Goal: Task Accomplishment & Management: Manage account settings

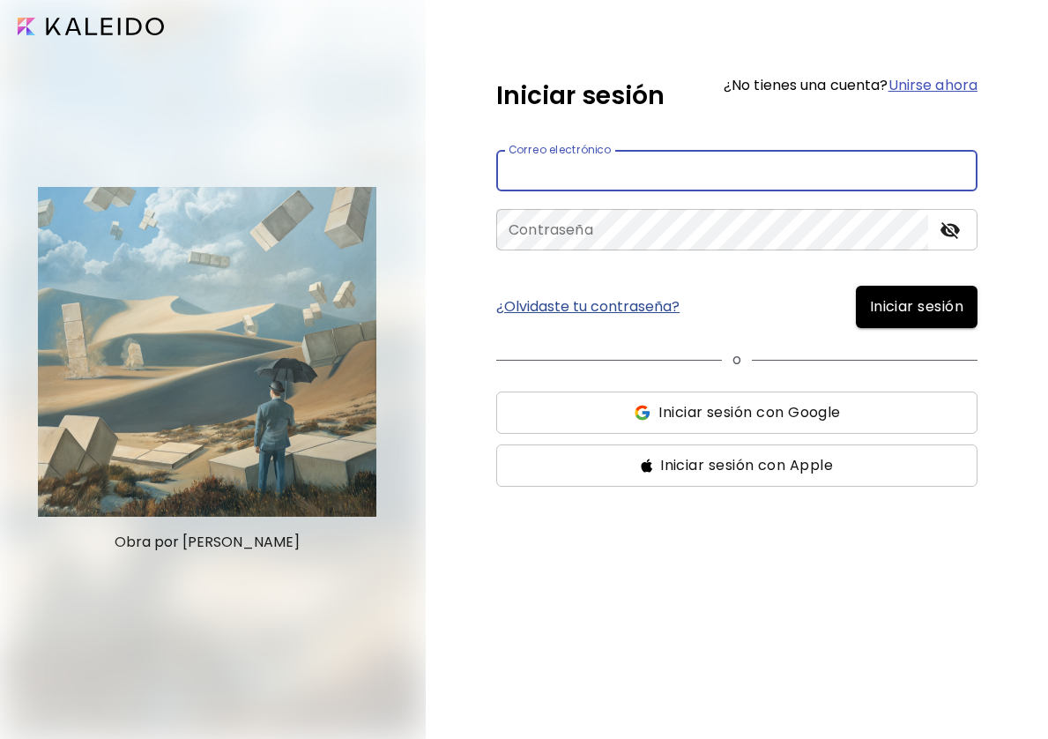
type input "**********"
click at [914, 307] on button "Iniciar sesión" at bounding box center [917, 307] width 122 height 42
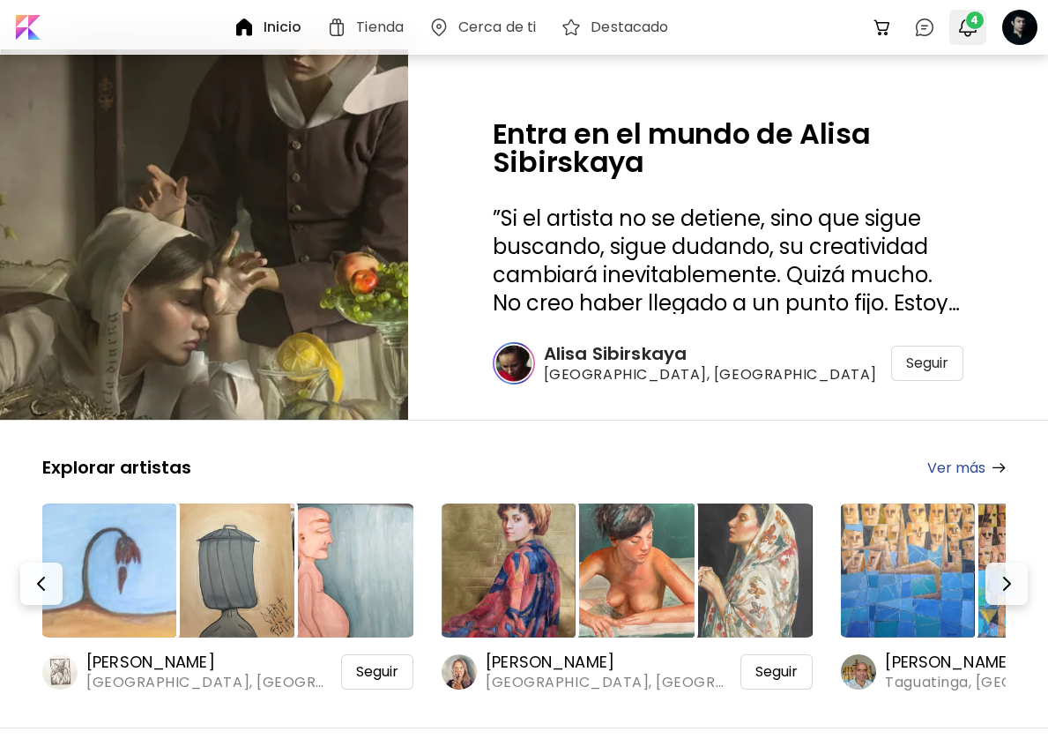
click at [970, 33] on img "button" at bounding box center [967, 27] width 21 height 21
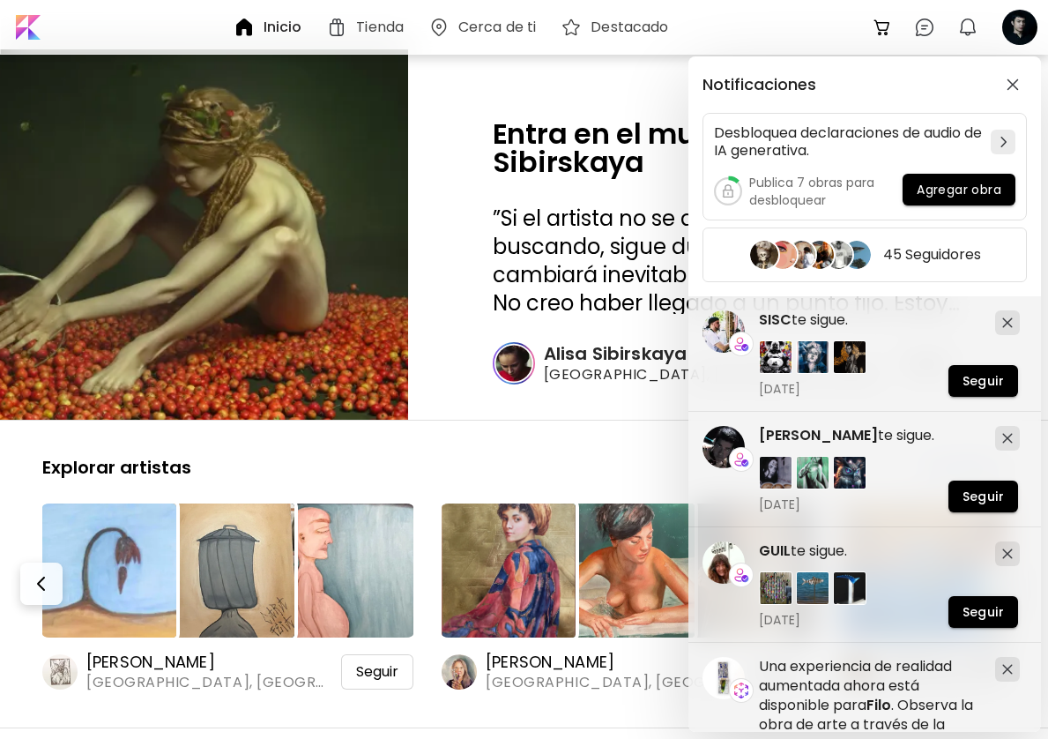
click at [1025, 29] on div "Notificaciones Desbloquea declaraciones de audio de IA generativa. Publica 7 ob…" at bounding box center [524, 369] width 1048 height 739
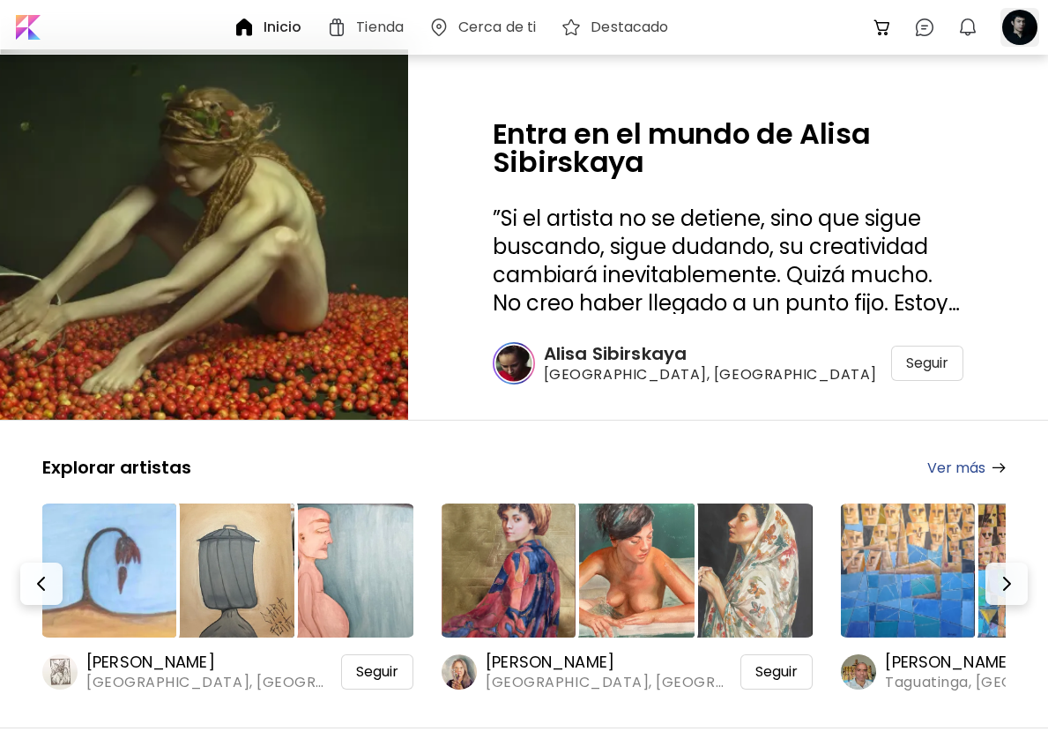
click at [1022, 33] on div at bounding box center [1020, 27] width 39 height 39
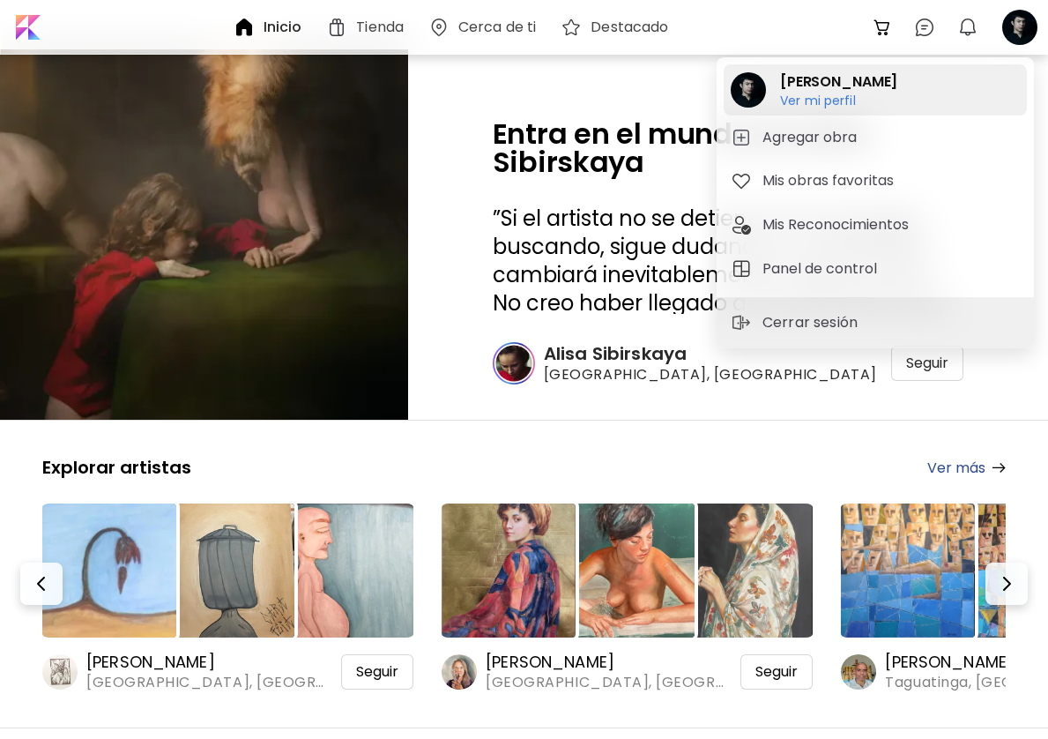
click at [837, 98] on h6 "Ver mi perfil" at bounding box center [838, 101] width 117 height 16
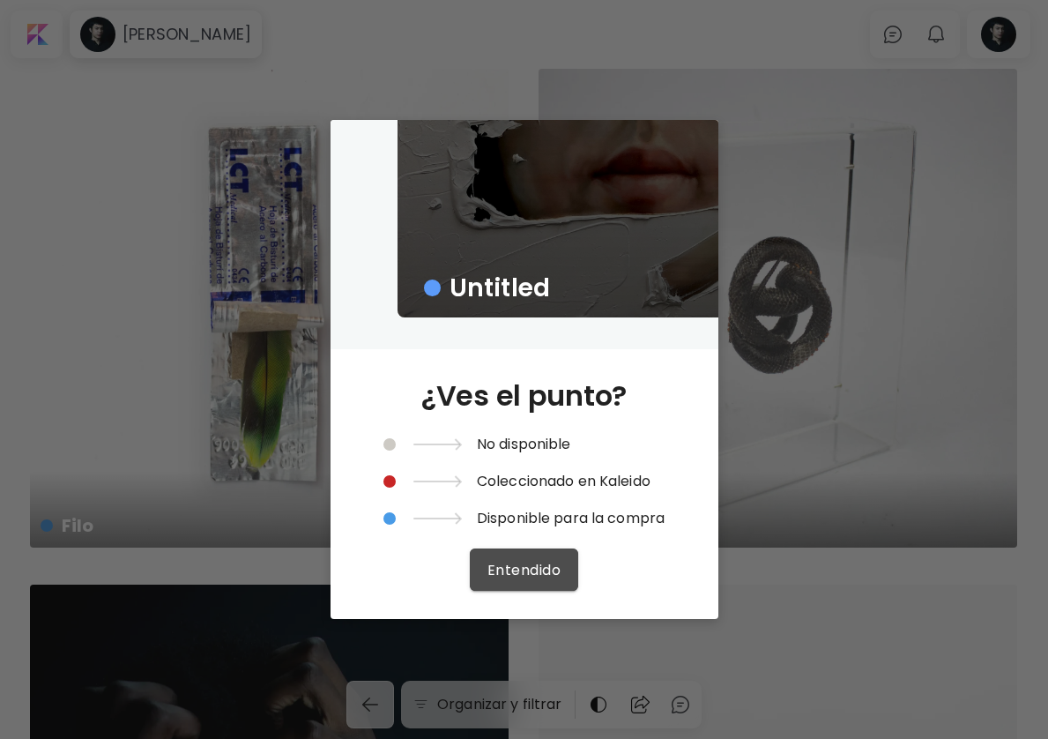
click at [520, 562] on span "Entendido" at bounding box center [523, 570] width 73 height 19
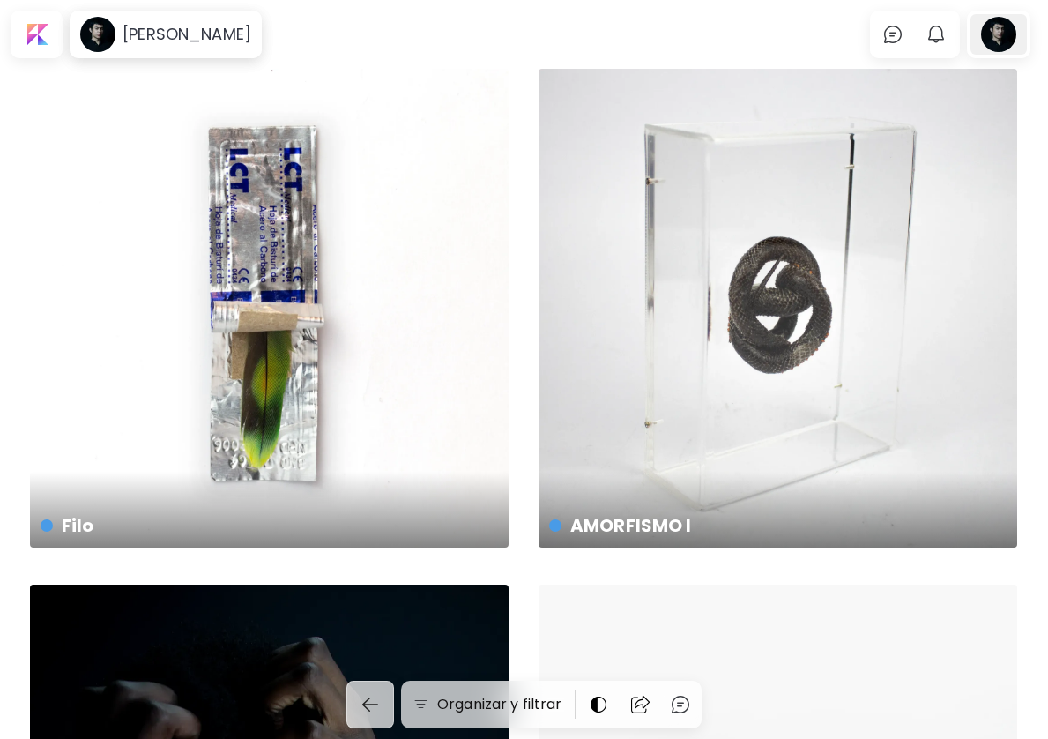
click at [991, 40] on div at bounding box center [999, 34] width 56 height 41
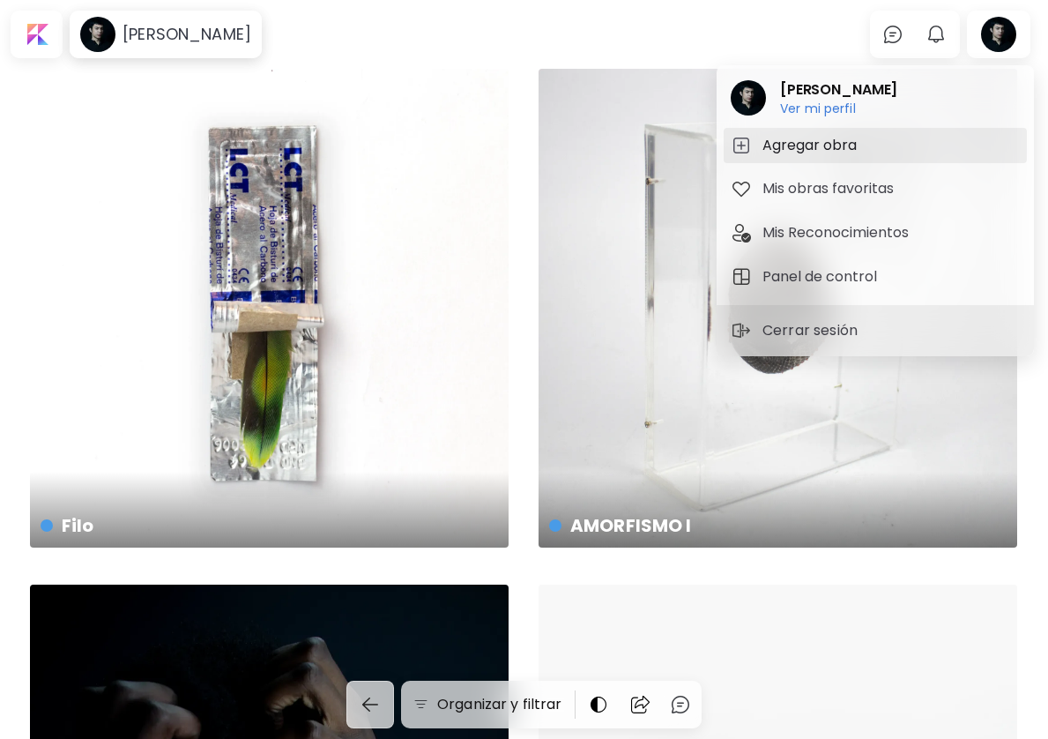
click at [800, 154] on h5 "Agregar obra" at bounding box center [813, 145] width 100 height 21
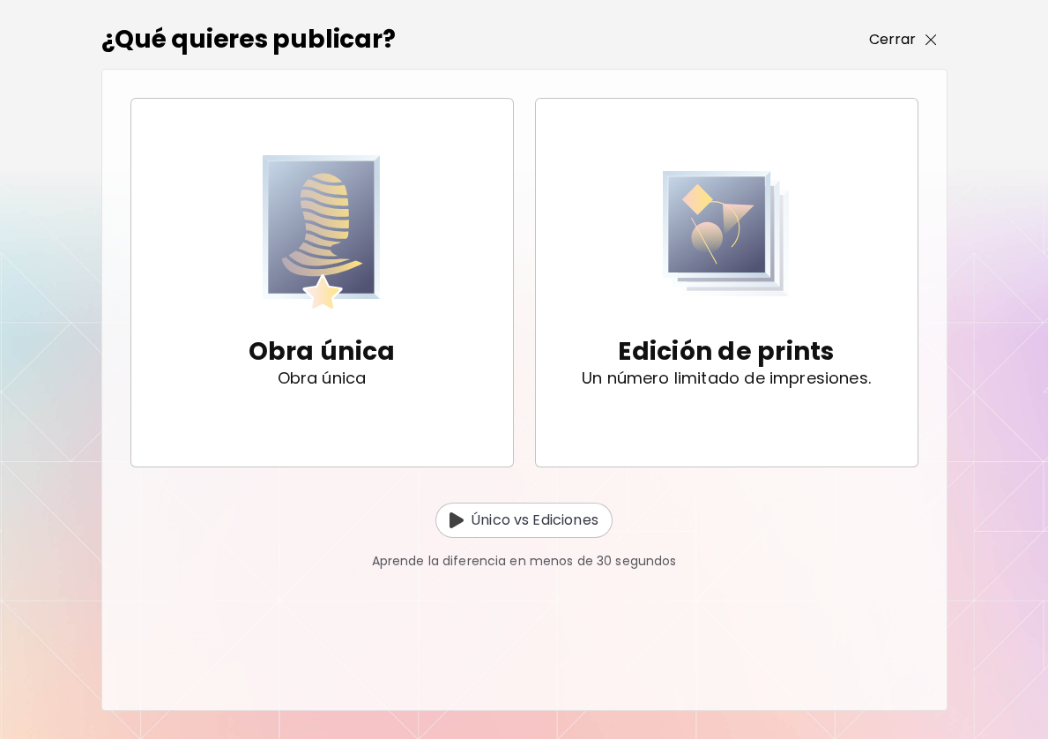
click at [928, 34] on img "button" at bounding box center [931, 39] width 11 height 11
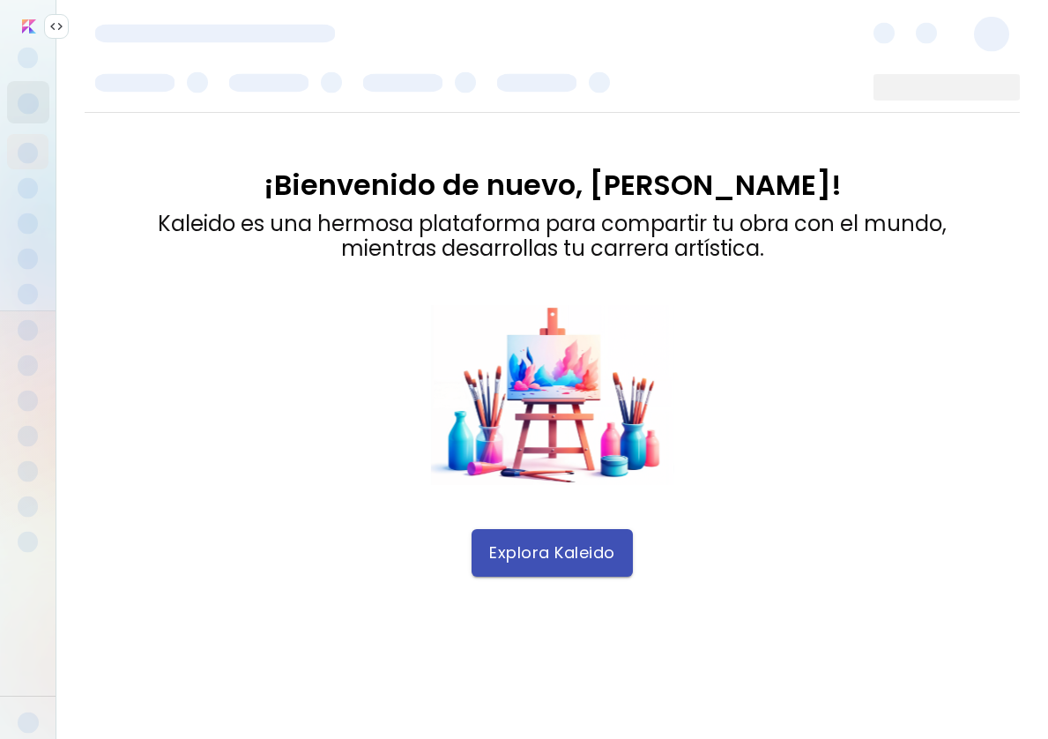
click at [515, 544] on span "Explora Kaleido" at bounding box center [552, 552] width 126 height 19
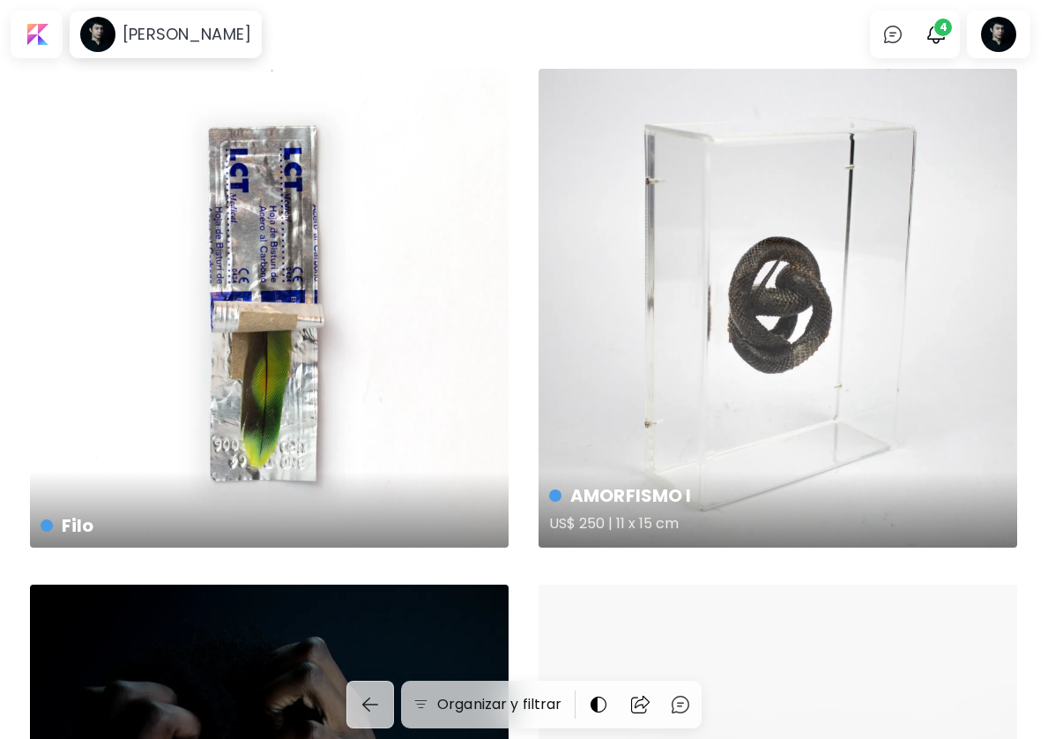
click at [767, 458] on div "AMORFISMO I US$ 250 | 11 x 15 cm" at bounding box center [778, 308] width 479 height 479
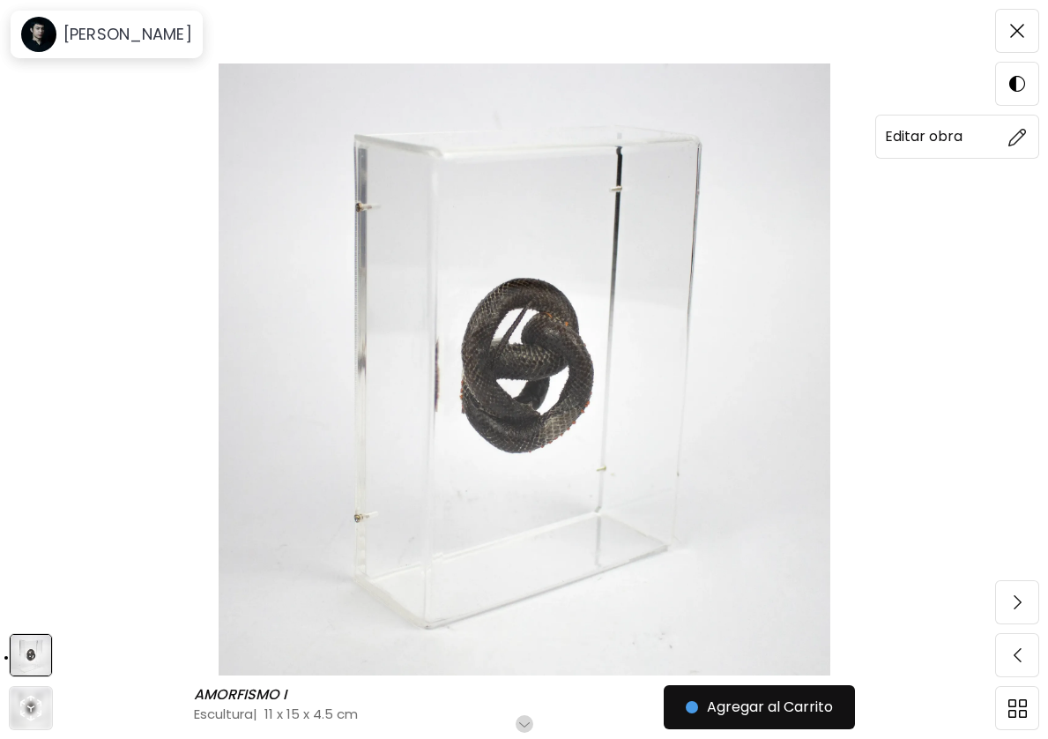
click at [1016, 133] on img at bounding box center [1017, 137] width 19 height 19
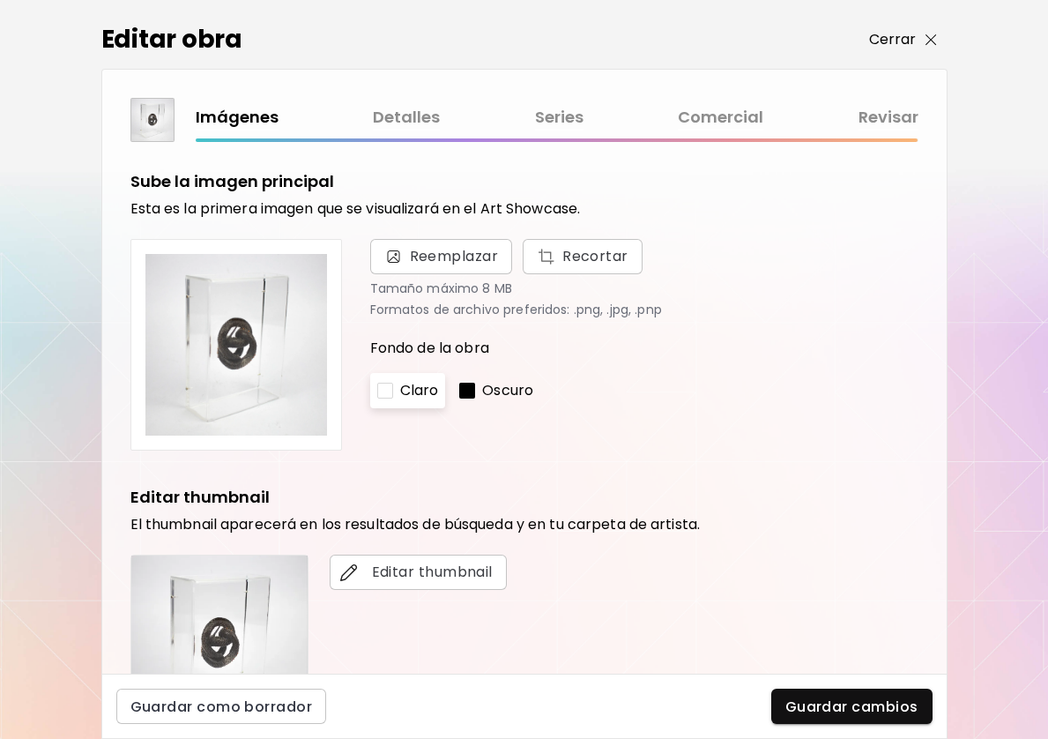
click at [919, 36] on span "Cerrar" at bounding box center [903, 39] width 68 height 21
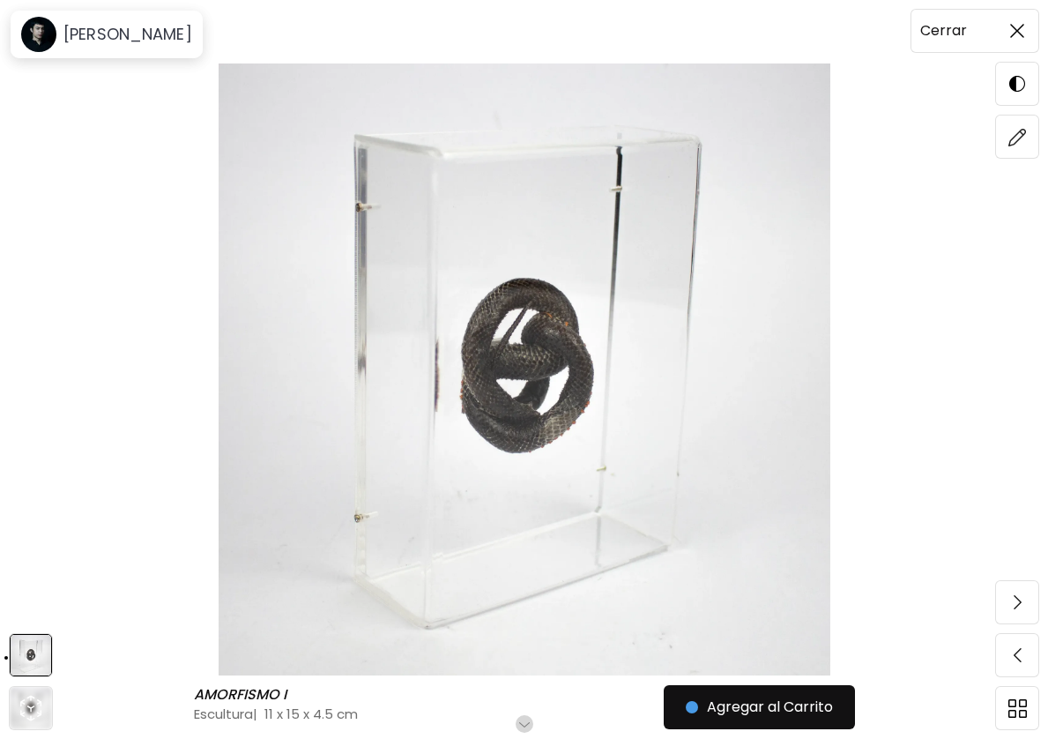
click at [1024, 26] on span at bounding box center [1017, 30] width 37 height 37
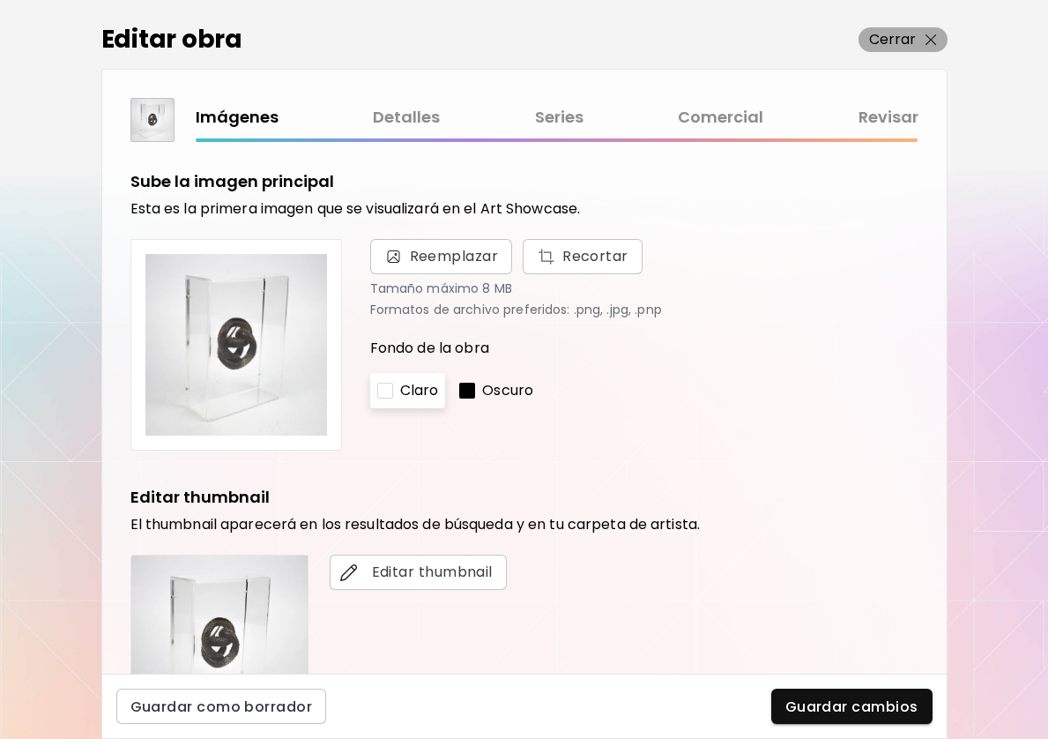
click at [924, 44] on span "Cerrar" at bounding box center [903, 39] width 68 height 21
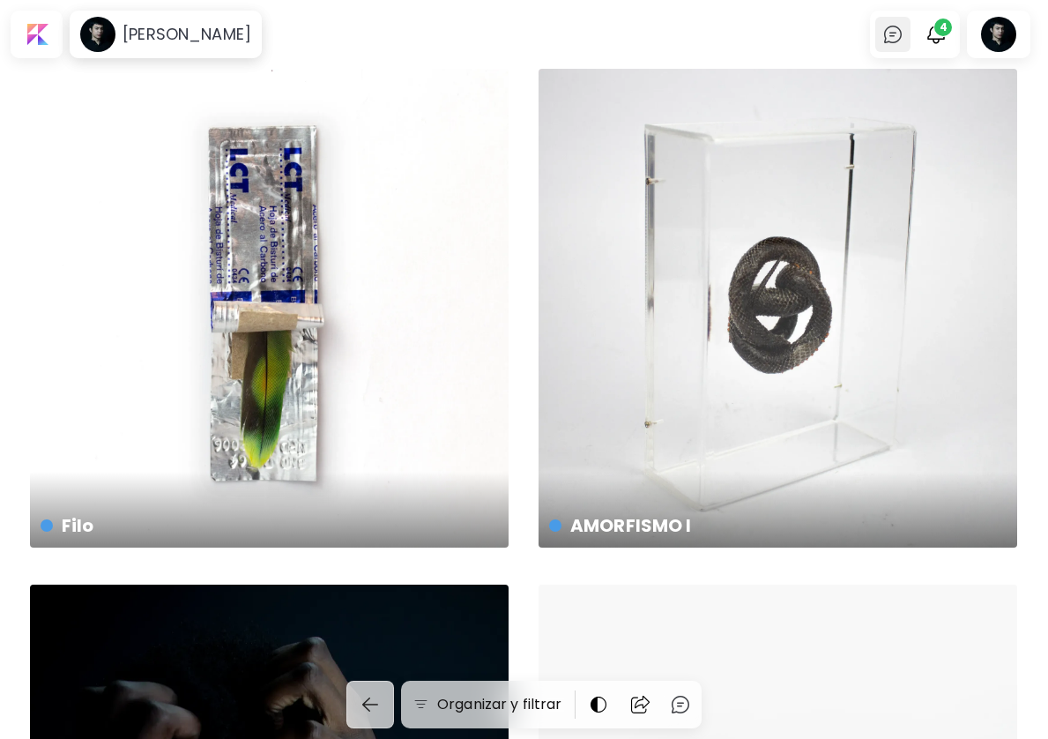
click at [896, 37] on img at bounding box center [892, 34] width 21 height 21
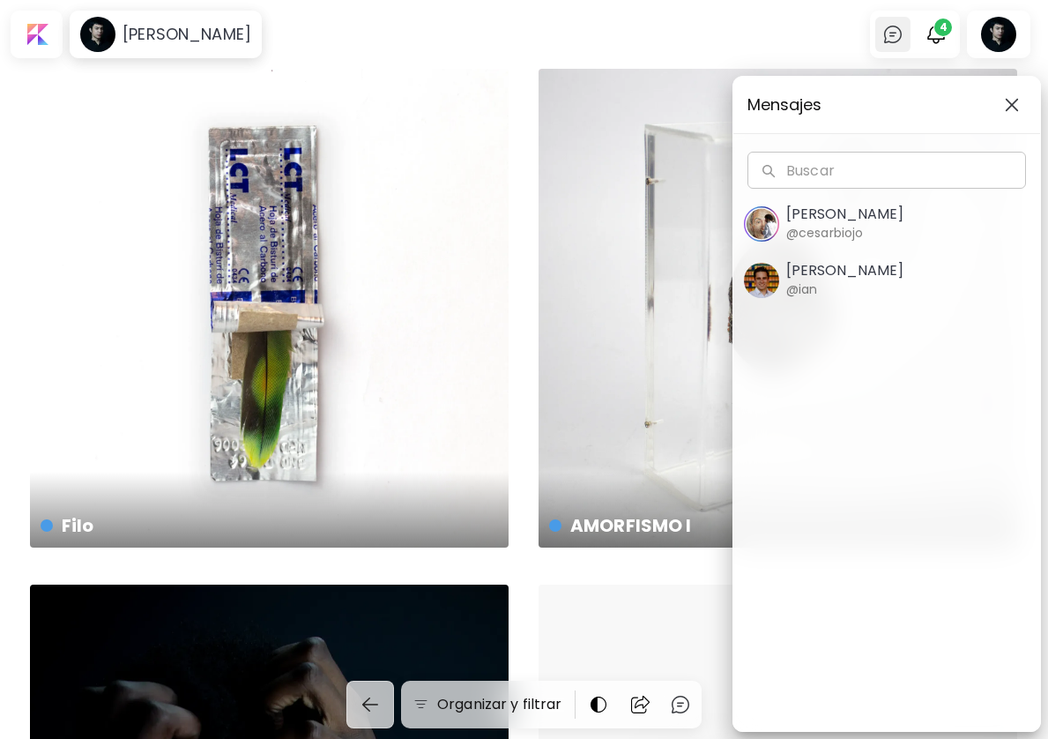
click at [896, 37] on div "Mensajes Buscar Buscar Cesar Biojo @cesarbiojo Ian Panchevre @ian" at bounding box center [524, 369] width 1048 height 739
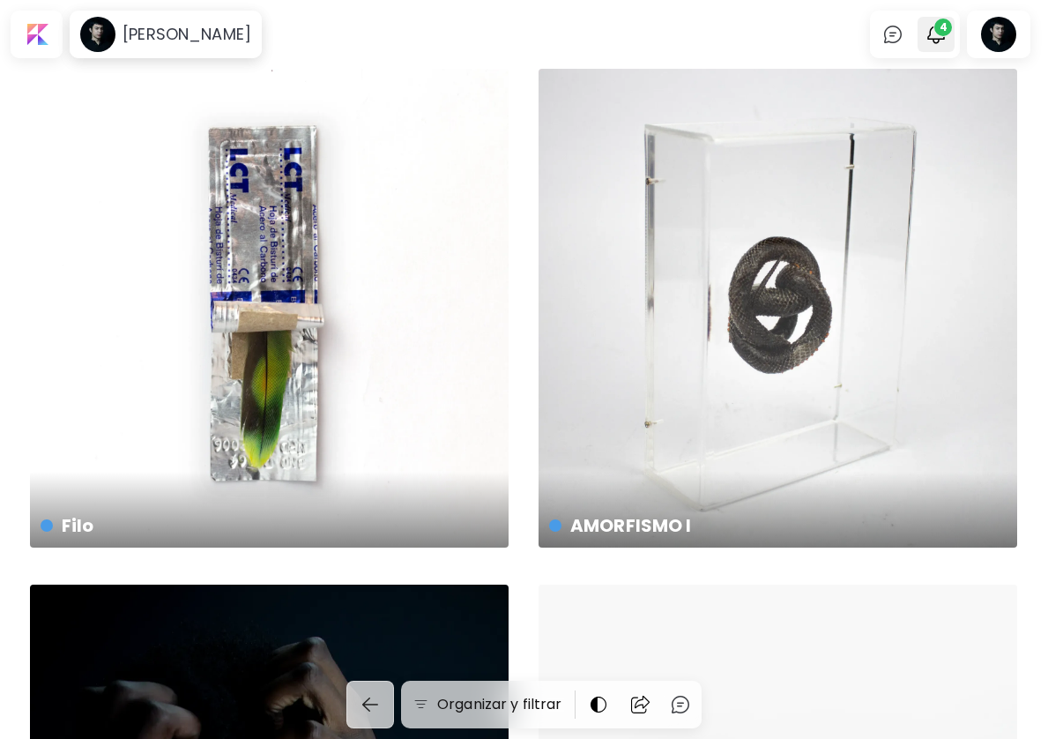
click at [926, 36] on img "button" at bounding box center [936, 34] width 21 height 21
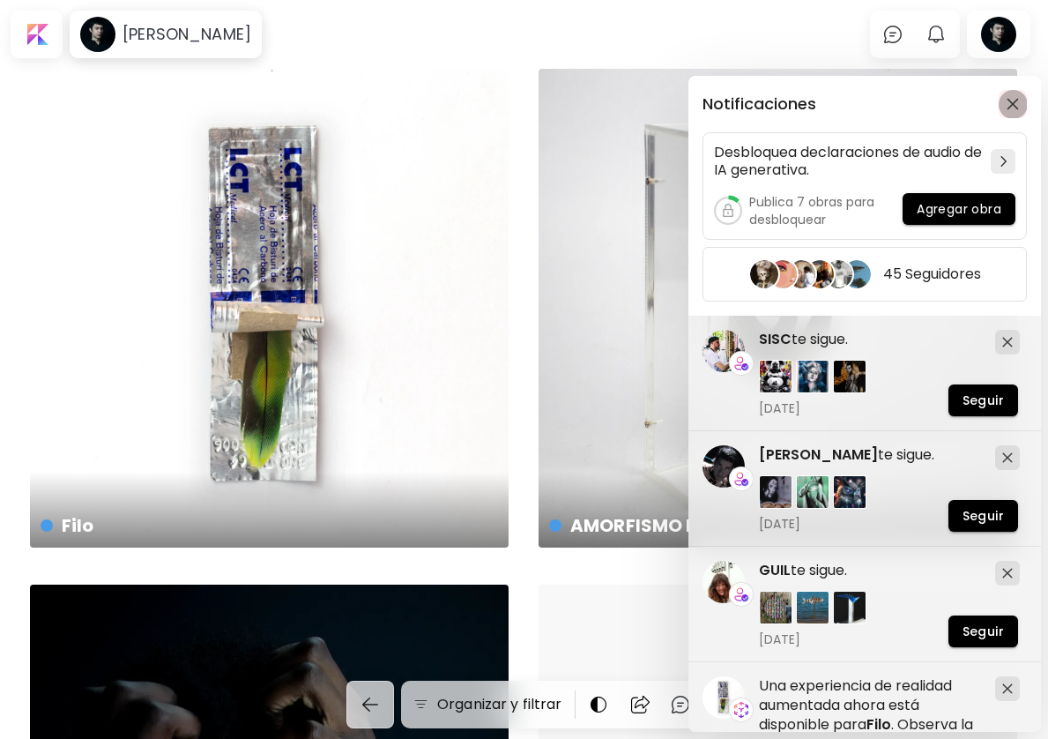
click at [1011, 99] on img "button" at bounding box center [1013, 104] width 12 height 12
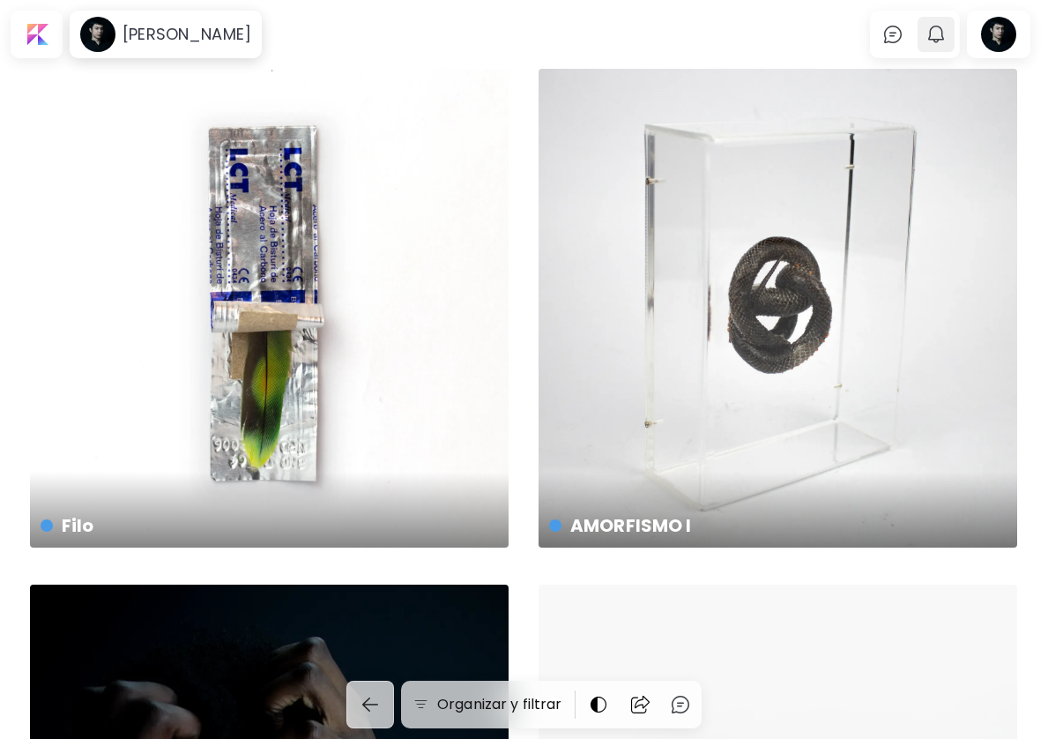
click at [936, 38] on img "button" at bounding box center [936, 34] width 21 height 21
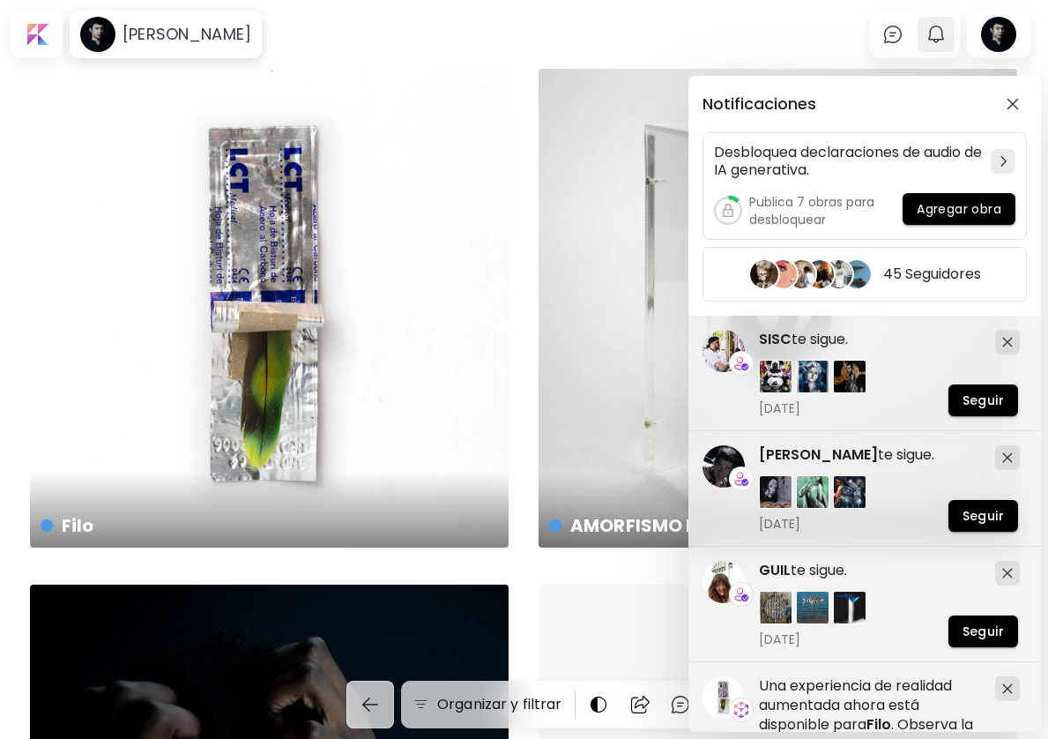
click at [936, 38] on div "Notificaciones Desbloquea declaraciones de audio de IA generativa. Publica 7 ob…" at bounding box center [524, 369] width 1048 height 739
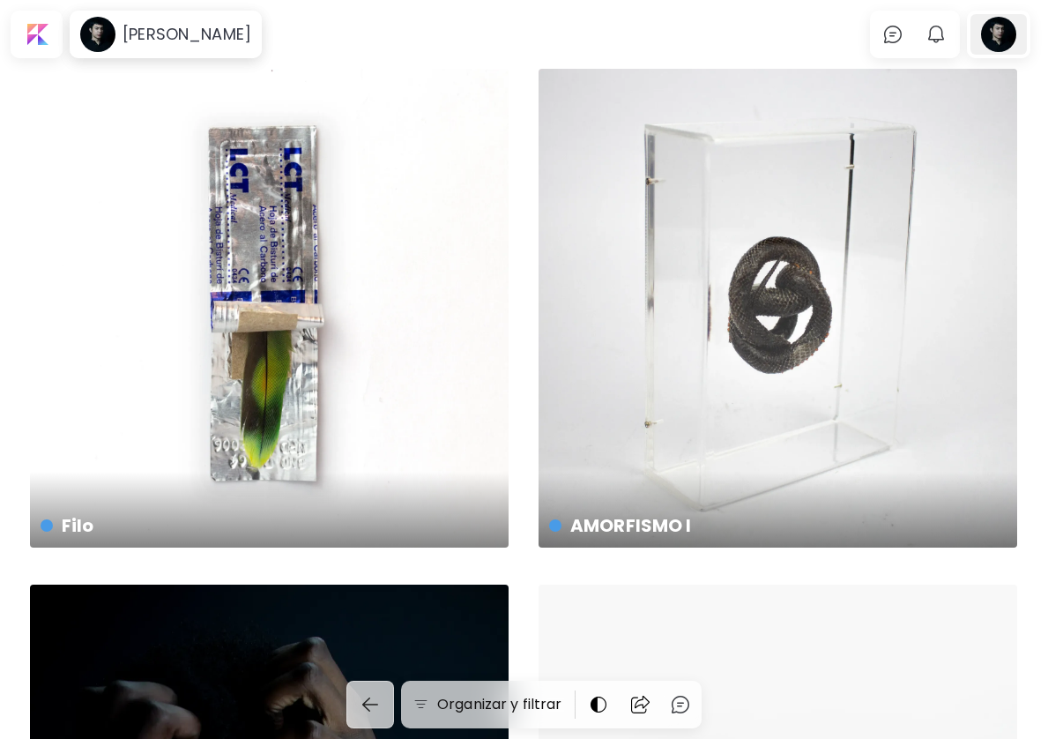
click at [998, 44] on div at bounding box center [999, 34] width 56 height 41
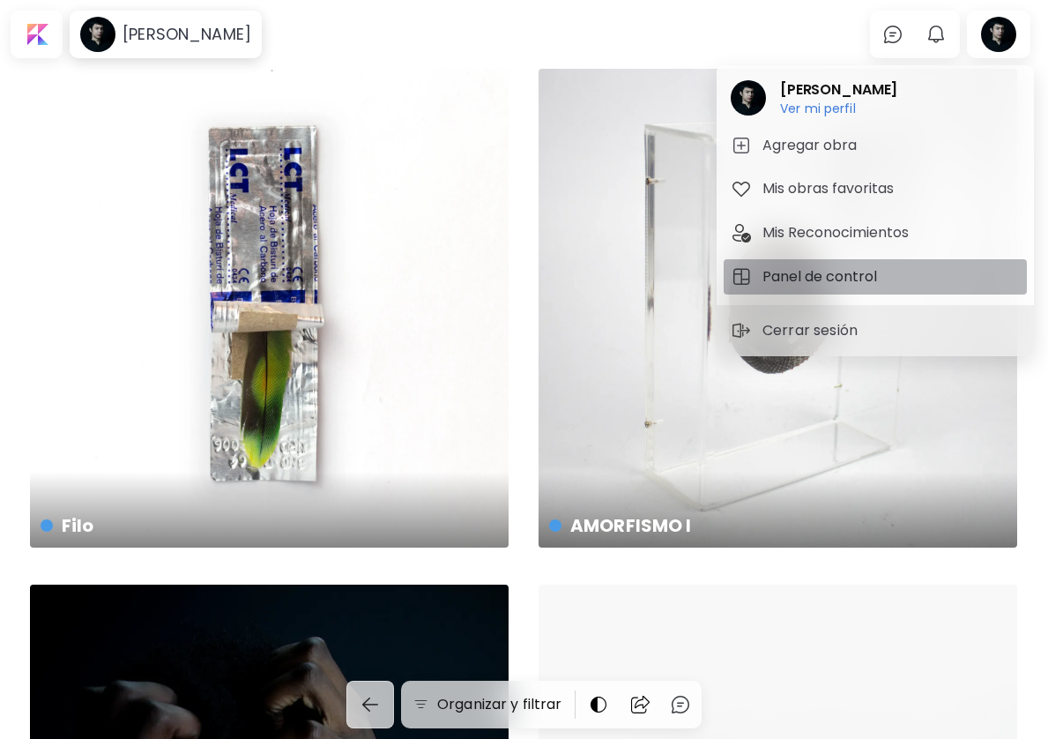
click at [830, 272] on h5 "Panel de control" at bounding box center [823, 276] width 120 height 21
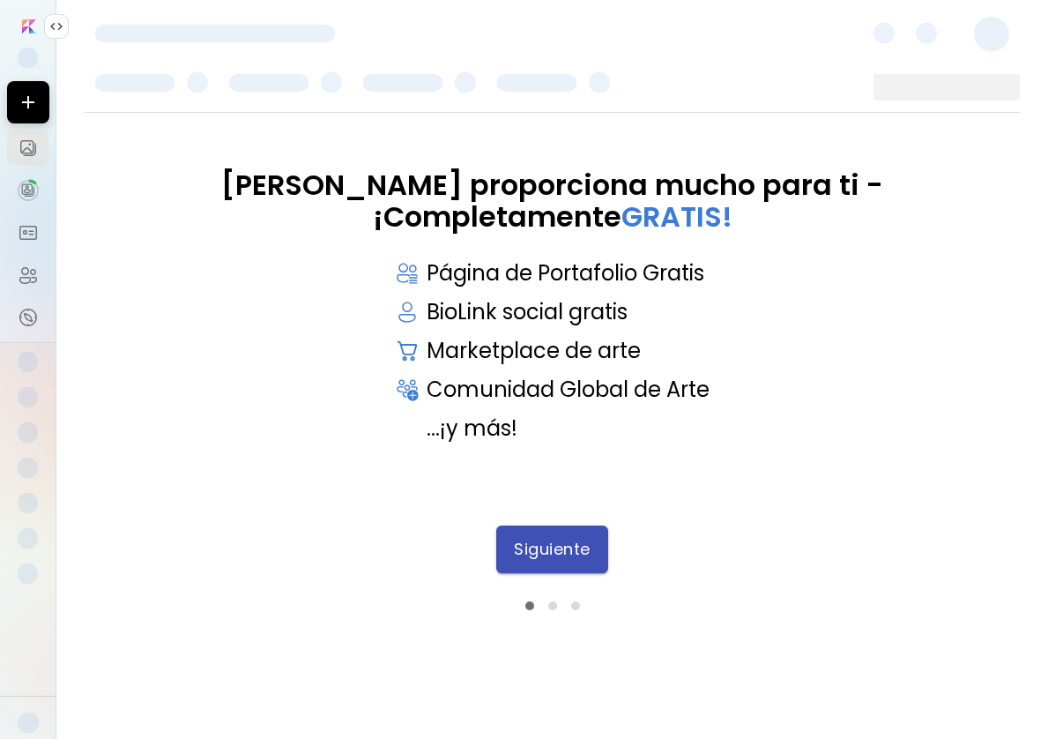
click at [533, 554] on span "Siguiente" at bounding box center [552, 548] width 77 height 19
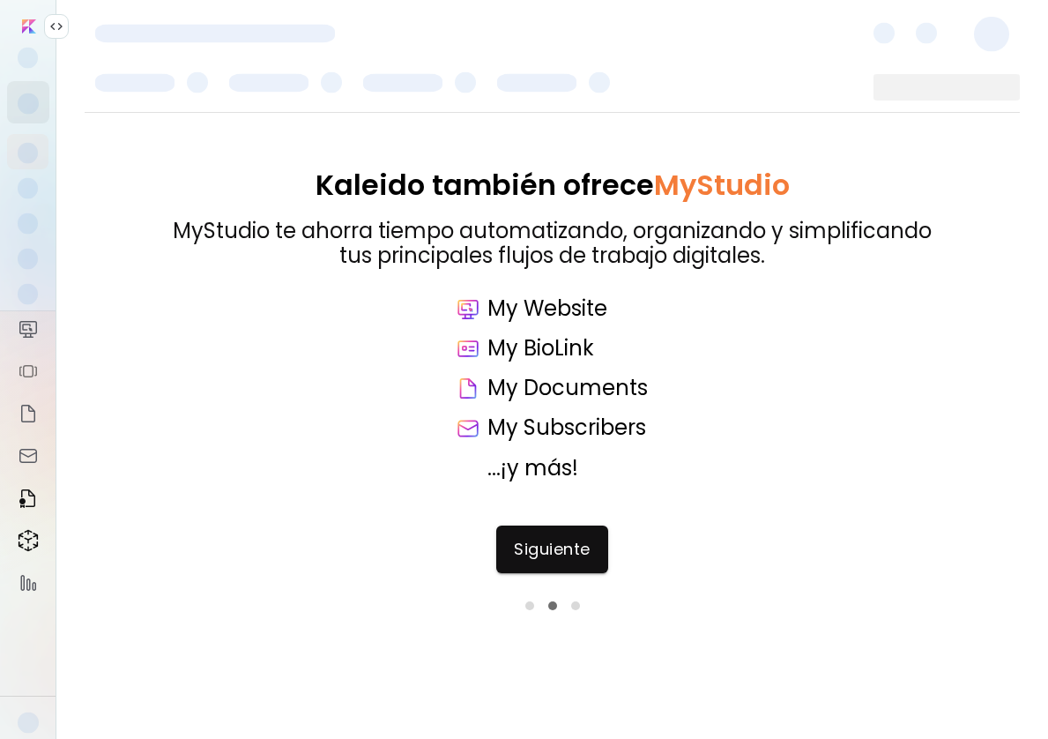
click at [533, 554] on span "Siguiente" at bounding box center [552, 548] width 77 height 19
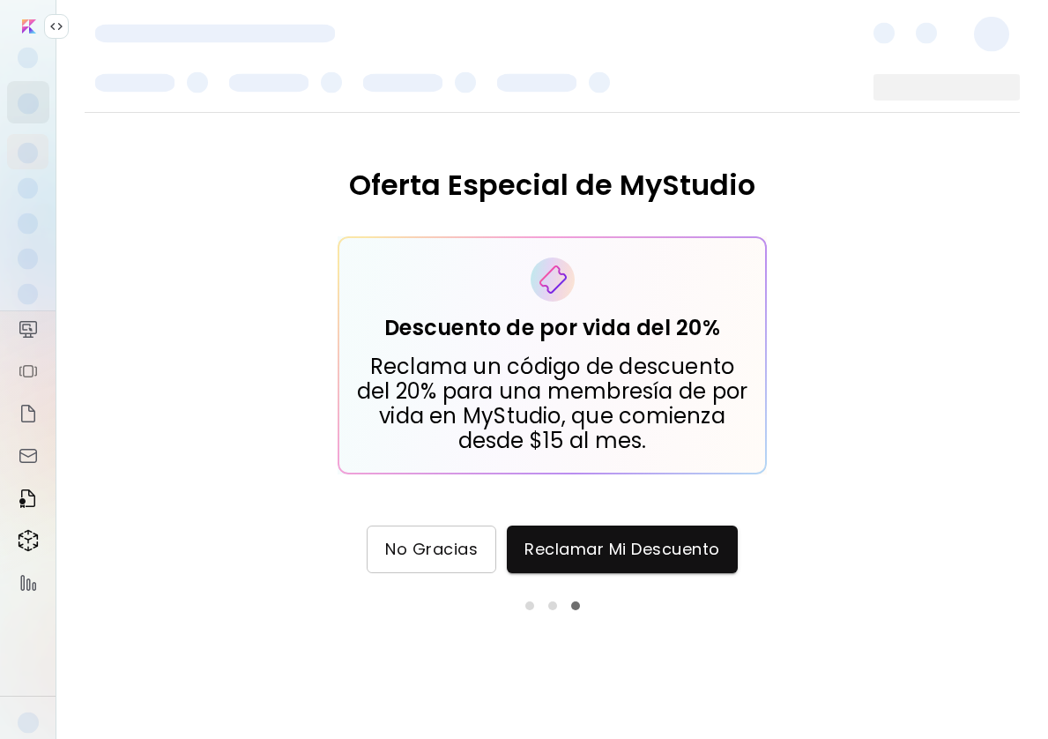
click at [454, 558] on span "No Gracias" at bounding box center [431, 548] width 93 height 19
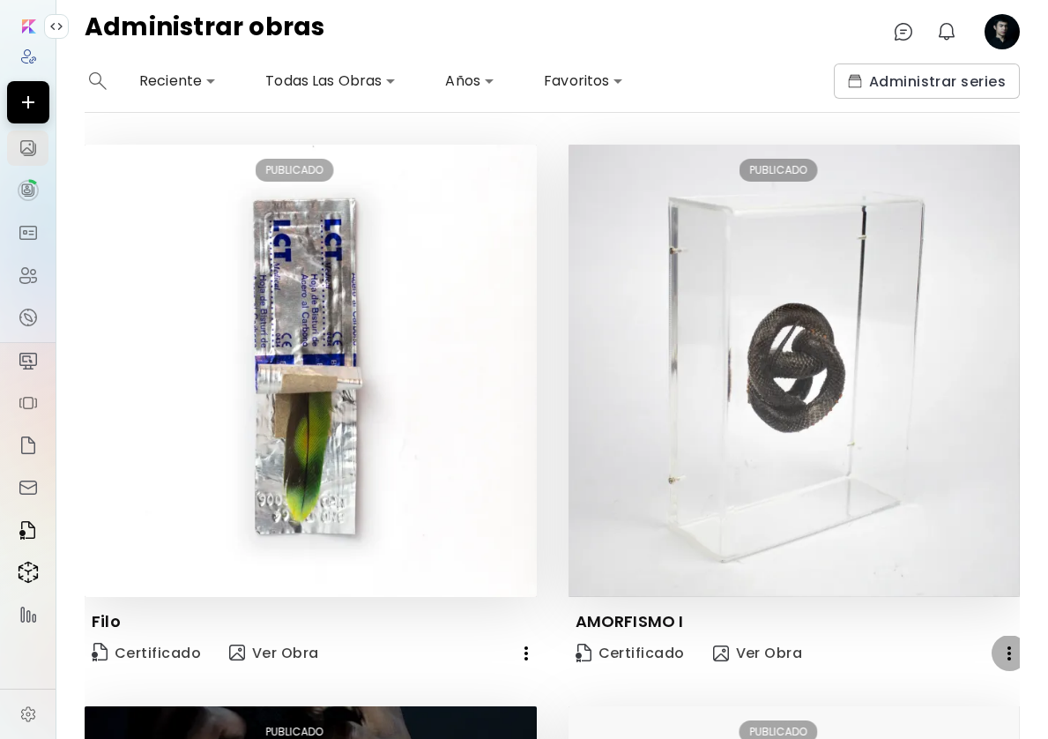
click at [1012, 647] on icon "button" at bounding box center [1009, 653] width 21 height 21
click at [841, 721] on li "Eliminar" at bounding box center [897, 720] width 297 height 32
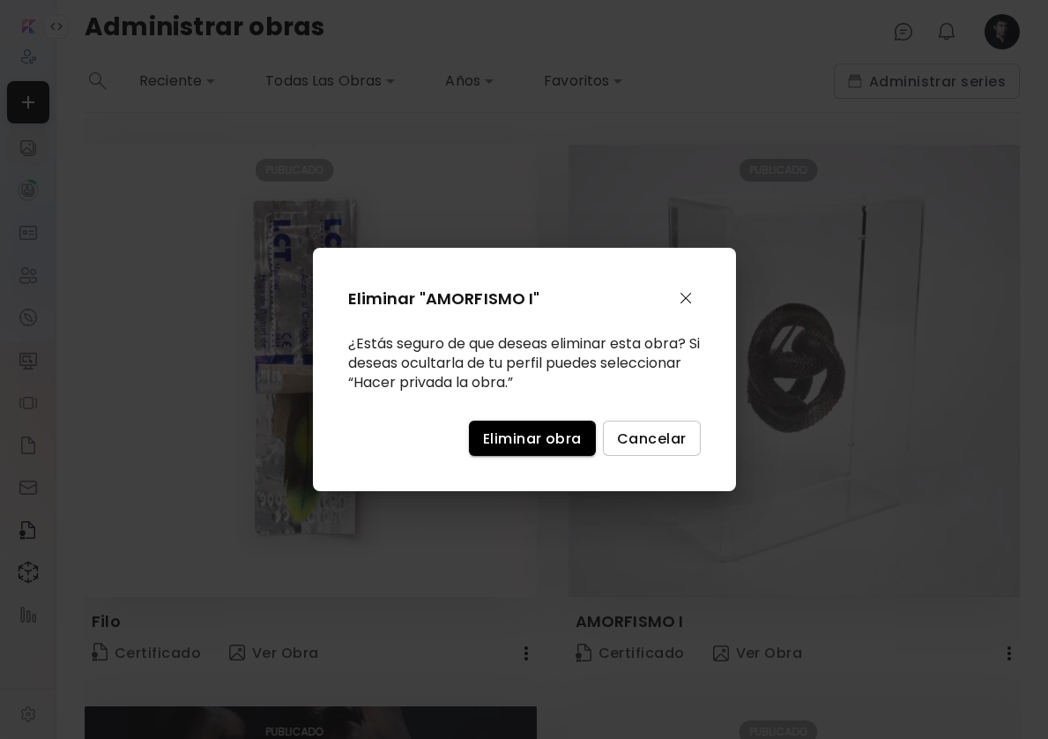
click at [558, 427] on button "Eliminar obra" at bounding box center [532, 437] width 127 height 35
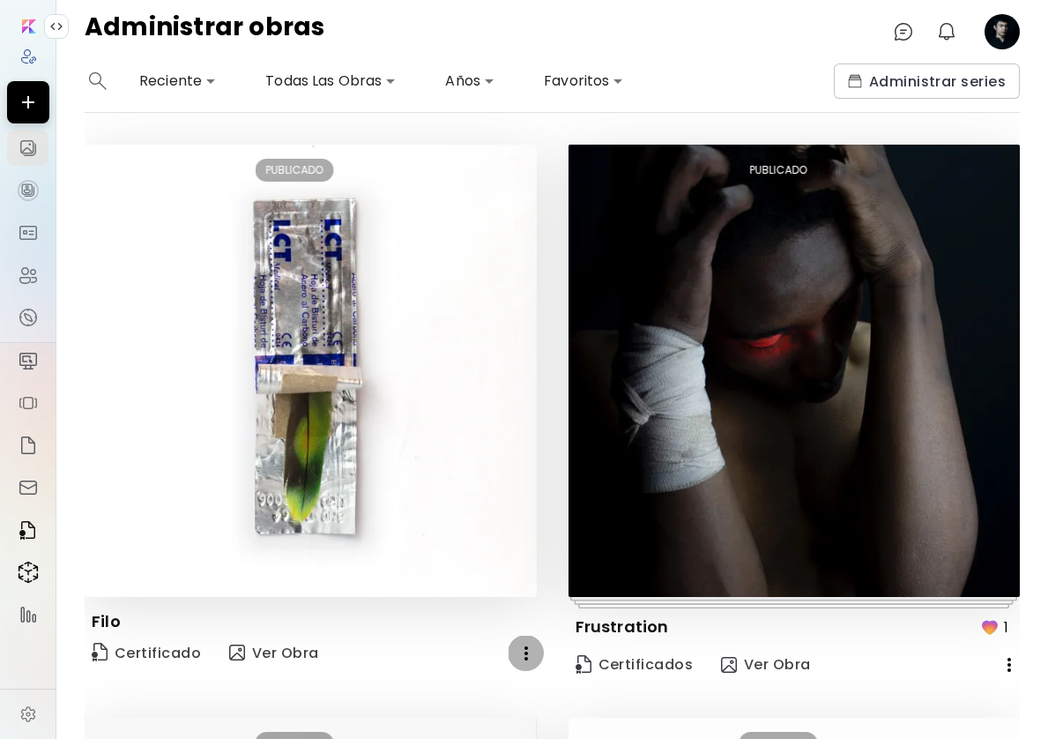
click at [527, 652] on icon "button" at bounding box center [526, 653] width 4 height 14
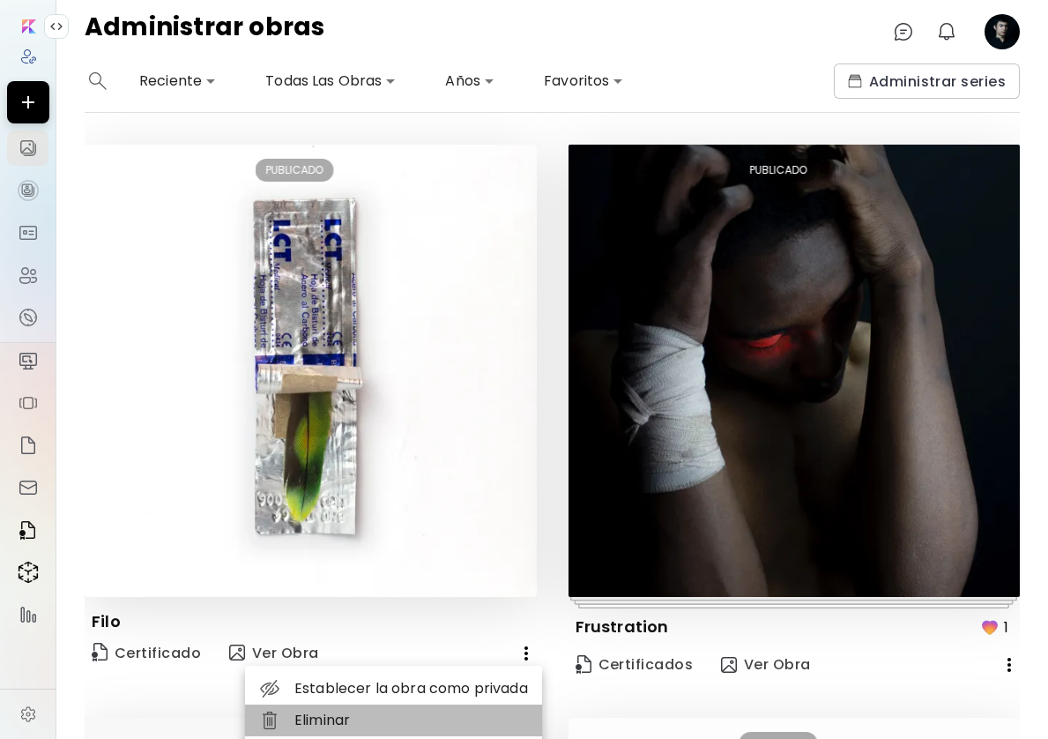
click at [344, 723] on li "Eliminar" at bounding box center [393, 720] width 297 height 32
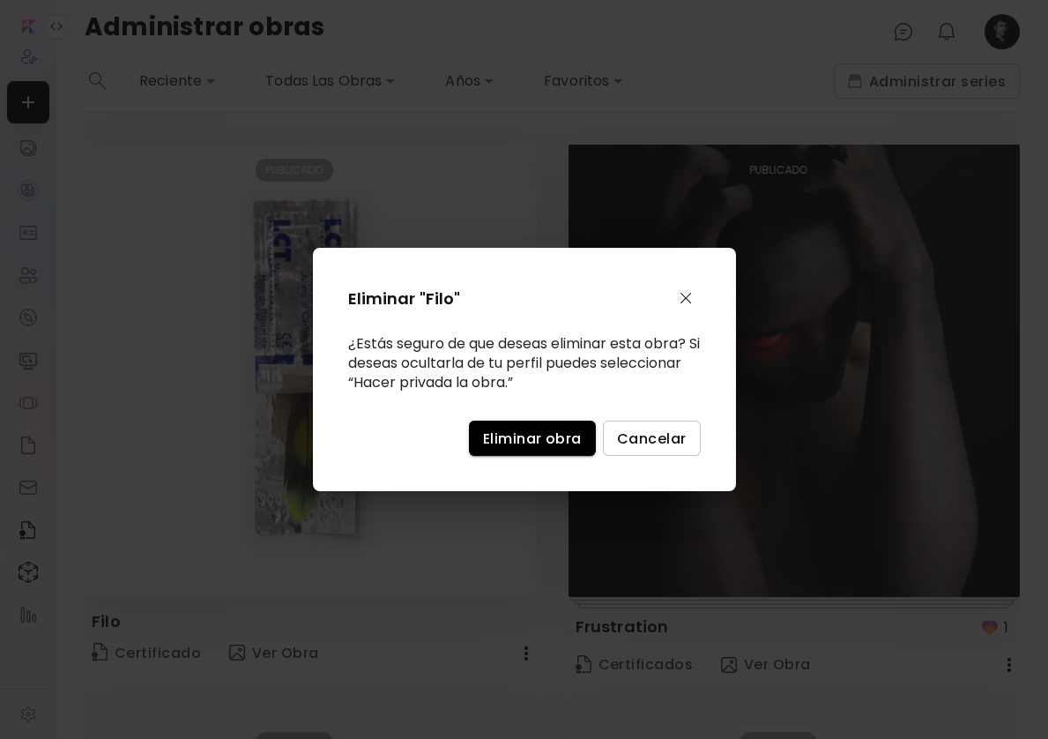
click at [555, 438] on span "Eliminar obra" at bounding box center [532, 438] width 99 height 19
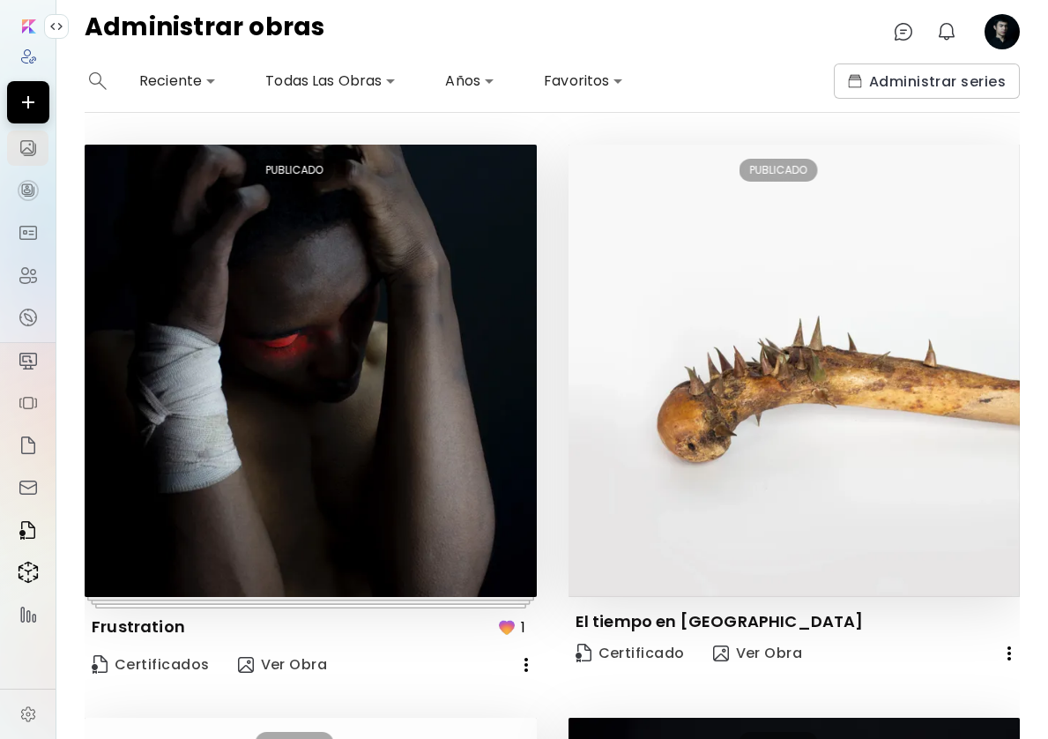
click at [525, 660] on icon "button" at bounding box center [526, 665] width 4 height 14
click at [372, 732] on li "Eliminar" at bounding box center [393, 732] width 297 height 32
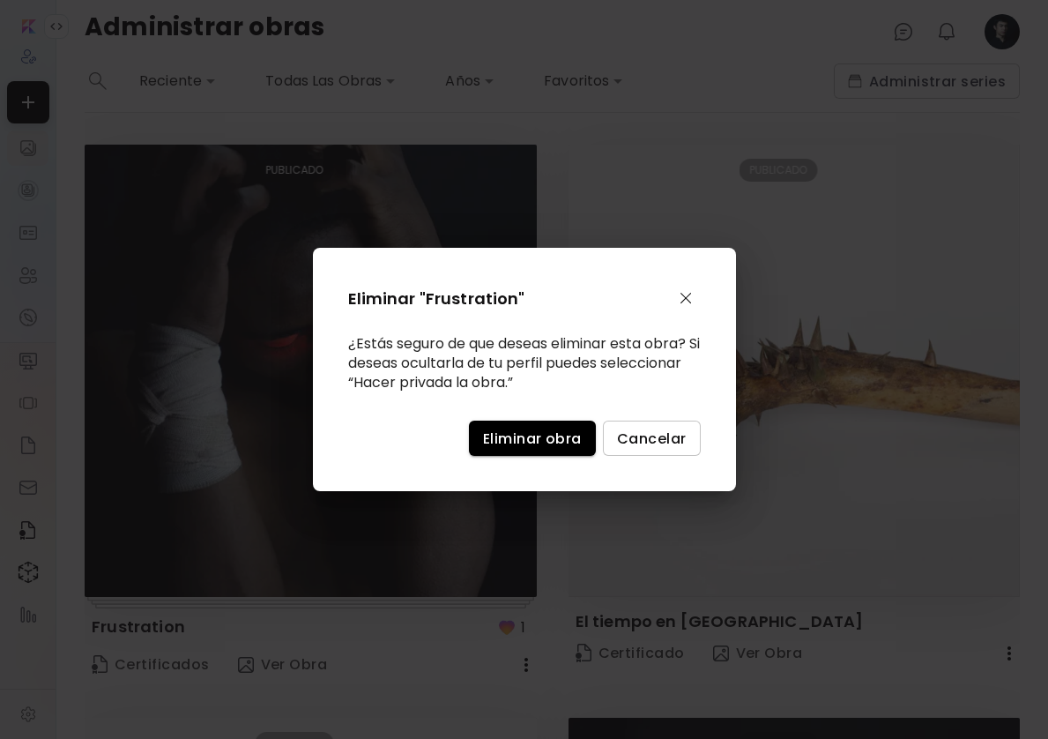
click at [561, 447] on span "Eliminar obra" at bounding box center [532, 438] width 99 height 19
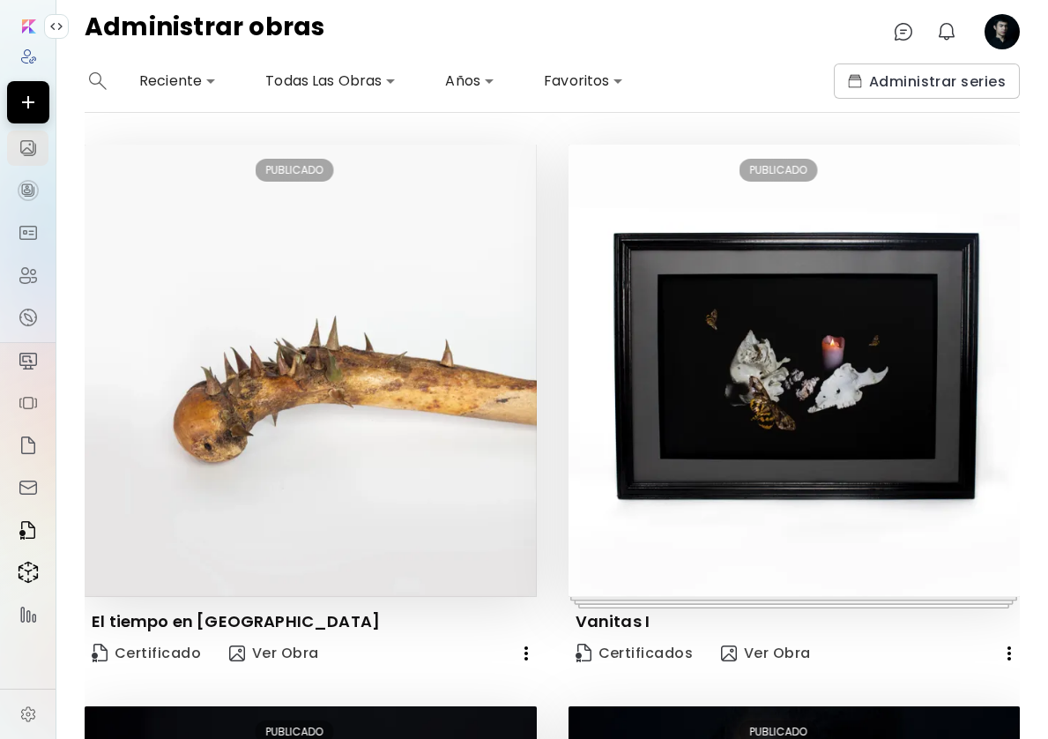
click at [524, 651] on icon "button" at bounding box center [526, 653] width 21 height 21
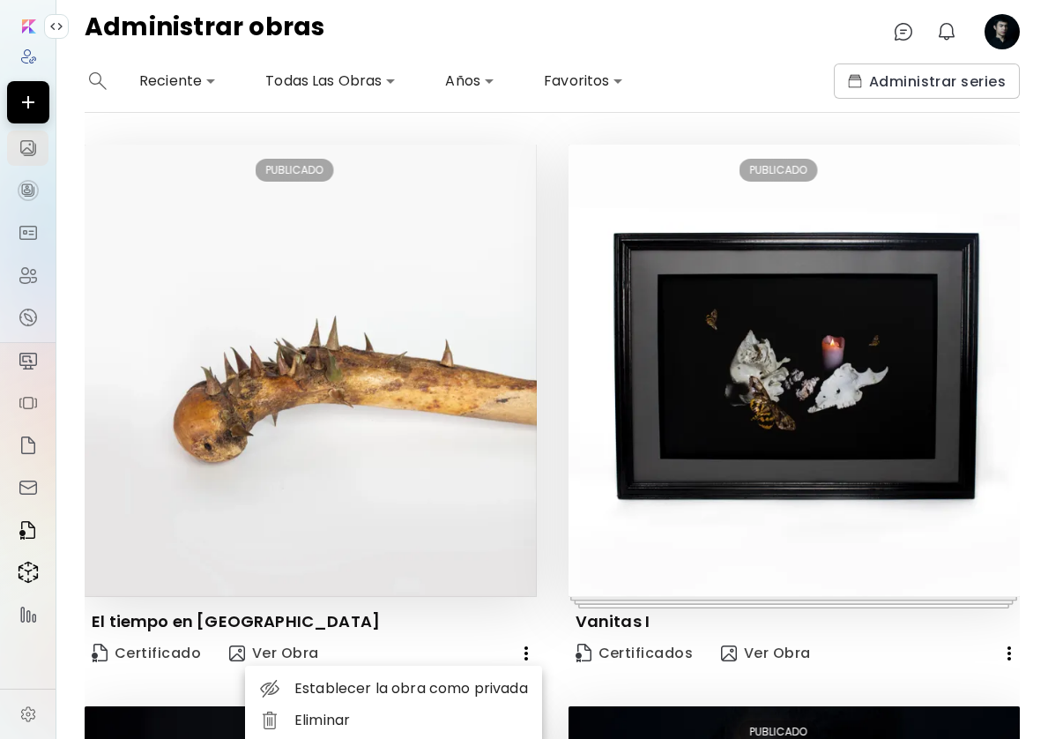
click at [386, 715] on li "Eliminar" at bounding box center [393, 720] width 297 height 32
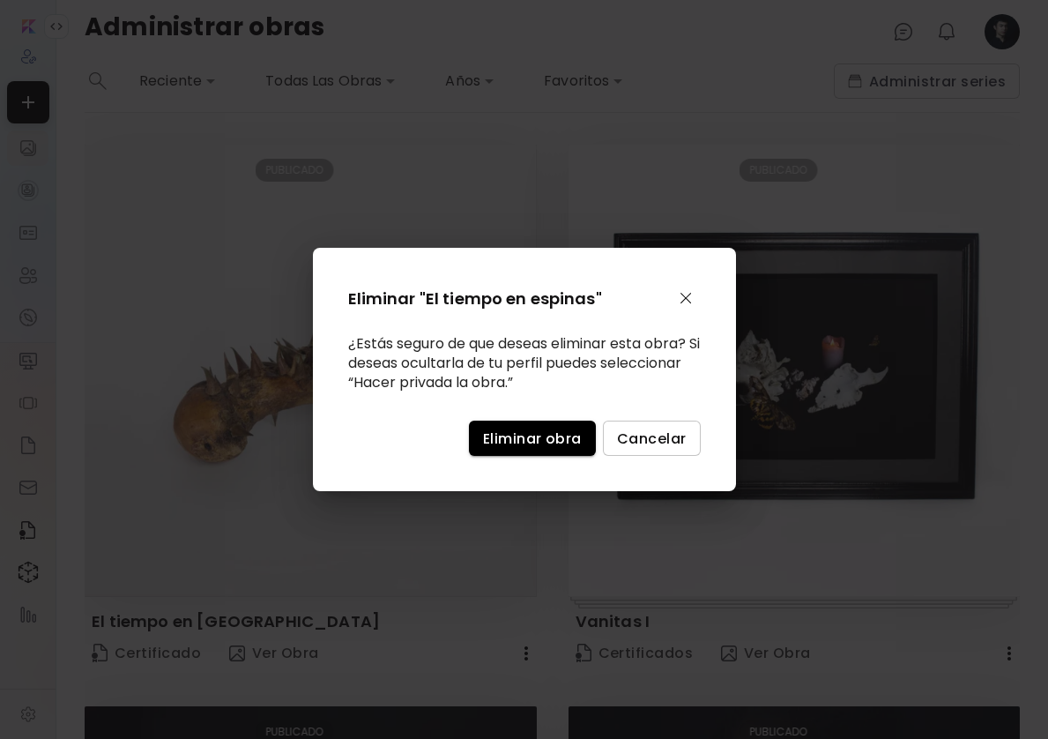
click at [548, 441] on span "Eliminar obra" at bounding box center [532, 438] width 99 height 19
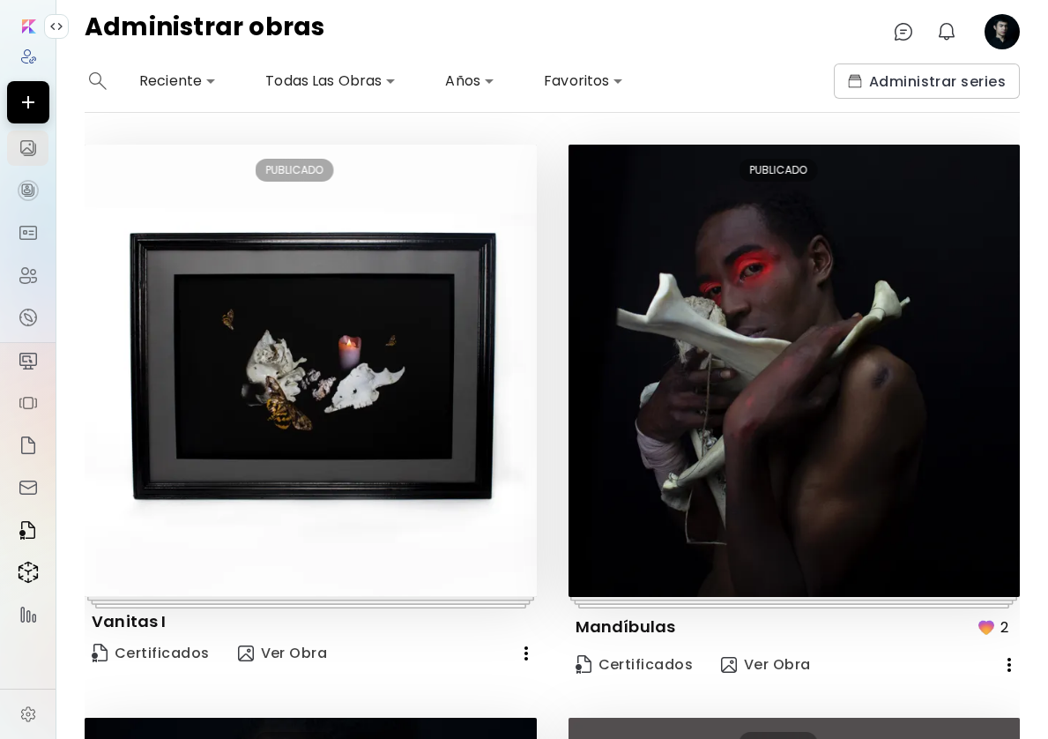
click at [524, 647] on icon "button" at bounding box center [526, 653] width 4 height 14
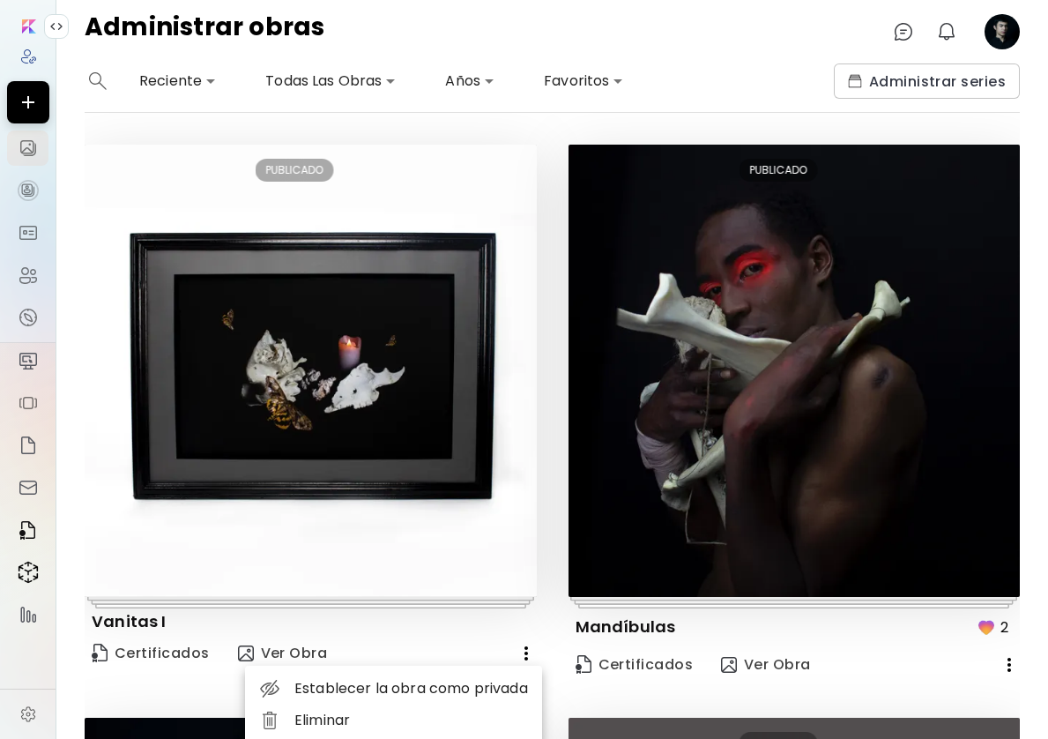
click at [419, 725] on li "Eliminar" at bounding box center [393, 720] width 297 height 32
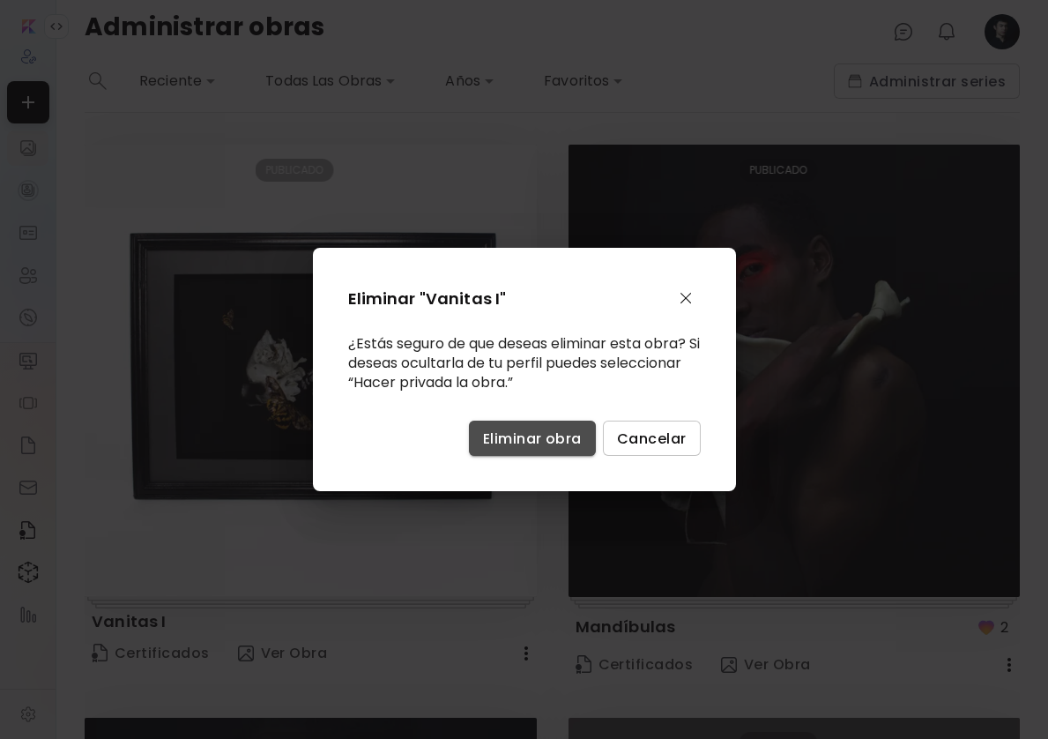
click at [569, 448] on span "Eliminar obra" at bounding box center [532, 438] width 99 height 19
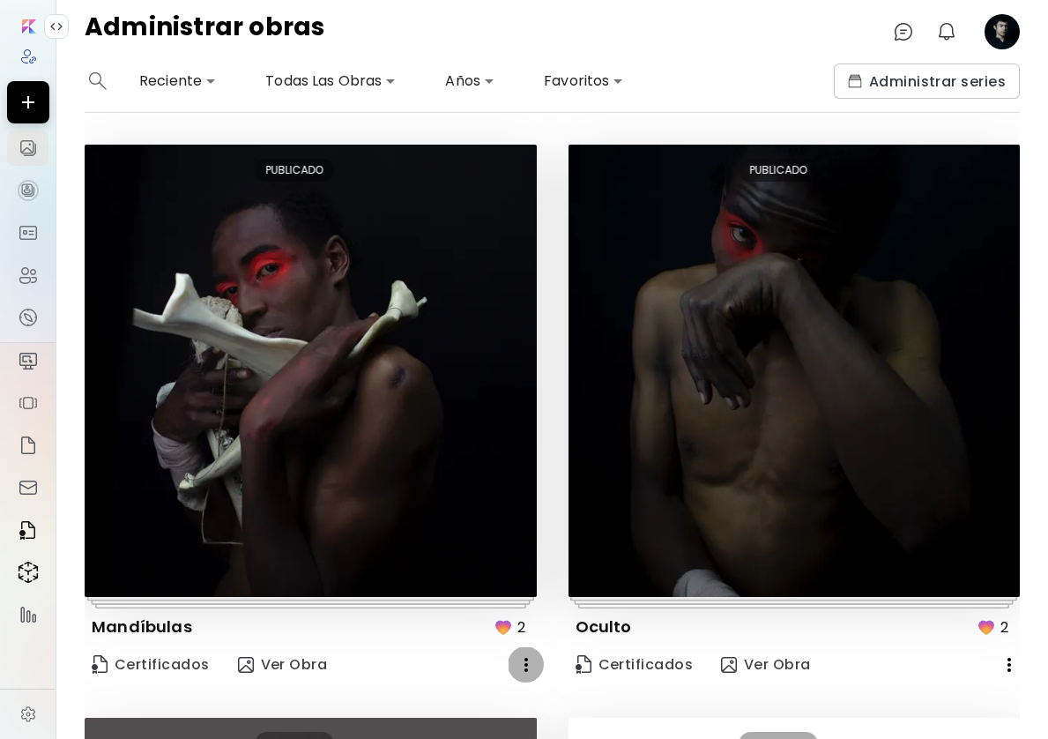
click at [524, 664] on icon "button" at bounding box center [526, 665] width 4 height 14
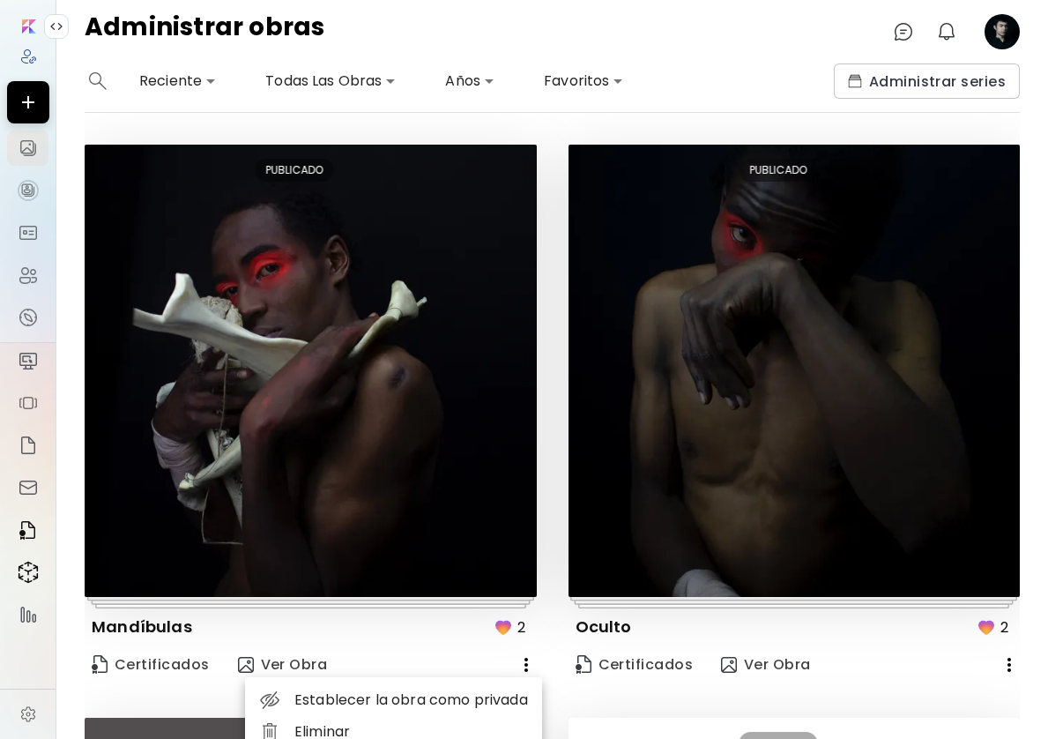
click at [378, 725] on li "Eliminar" at bounding box center [393, 732] width 297 height 32
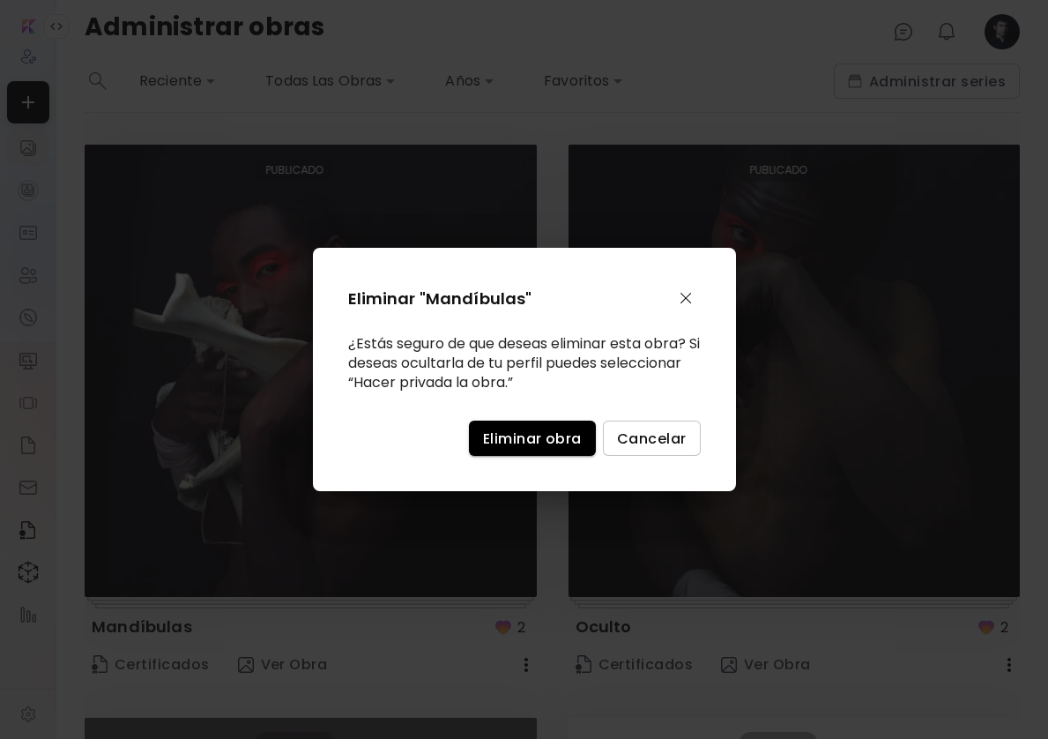
click at [526, 444] on span "Eliminar obra" at bounding box center [532, 438] width 99 height 19
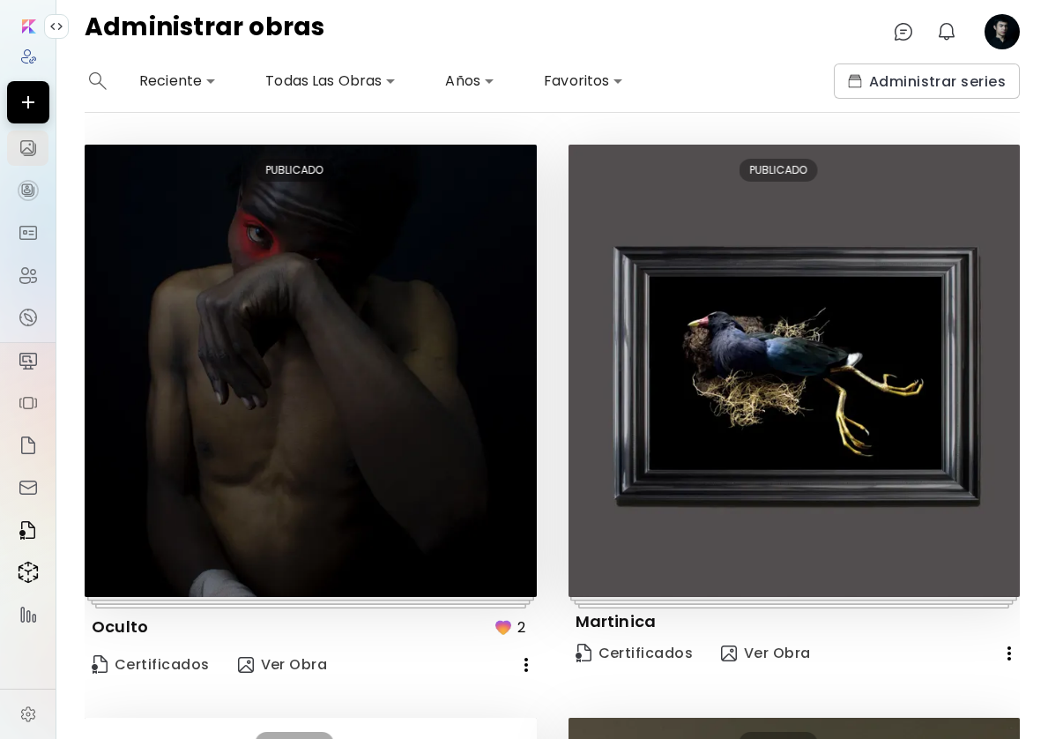
click at [529, 659] on icon "button" at bounding box center [526, 664] width 21 height 21
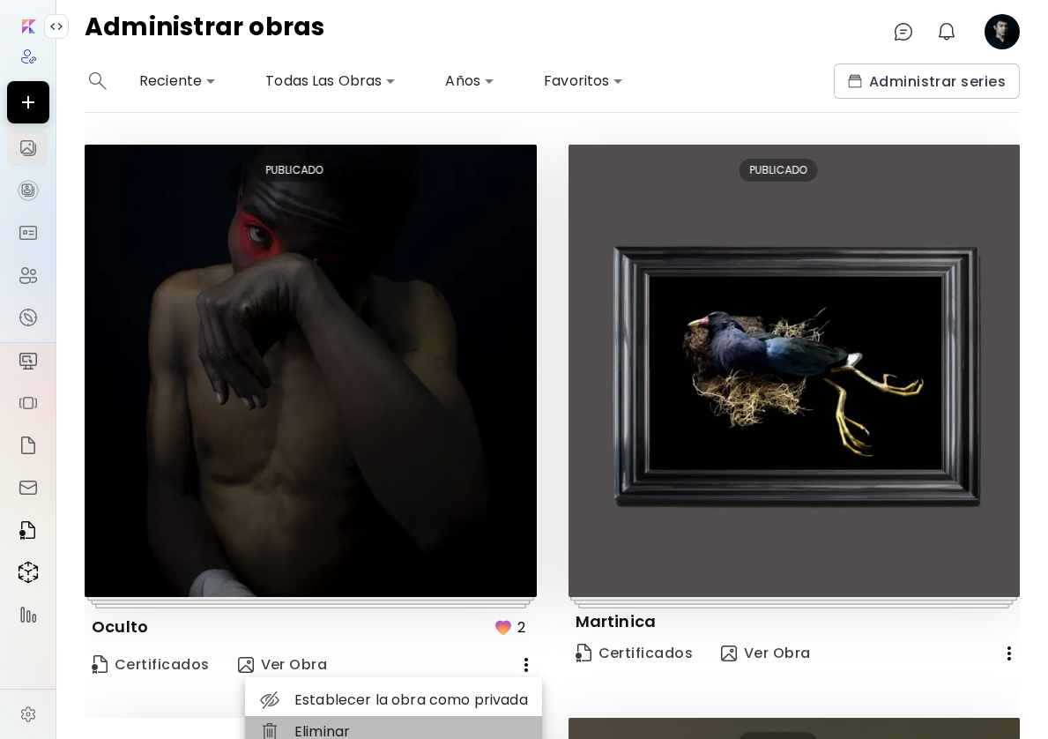
click at [381, 733] on li "Eliminar" at bounding box center [393, 732] width 297 height 32
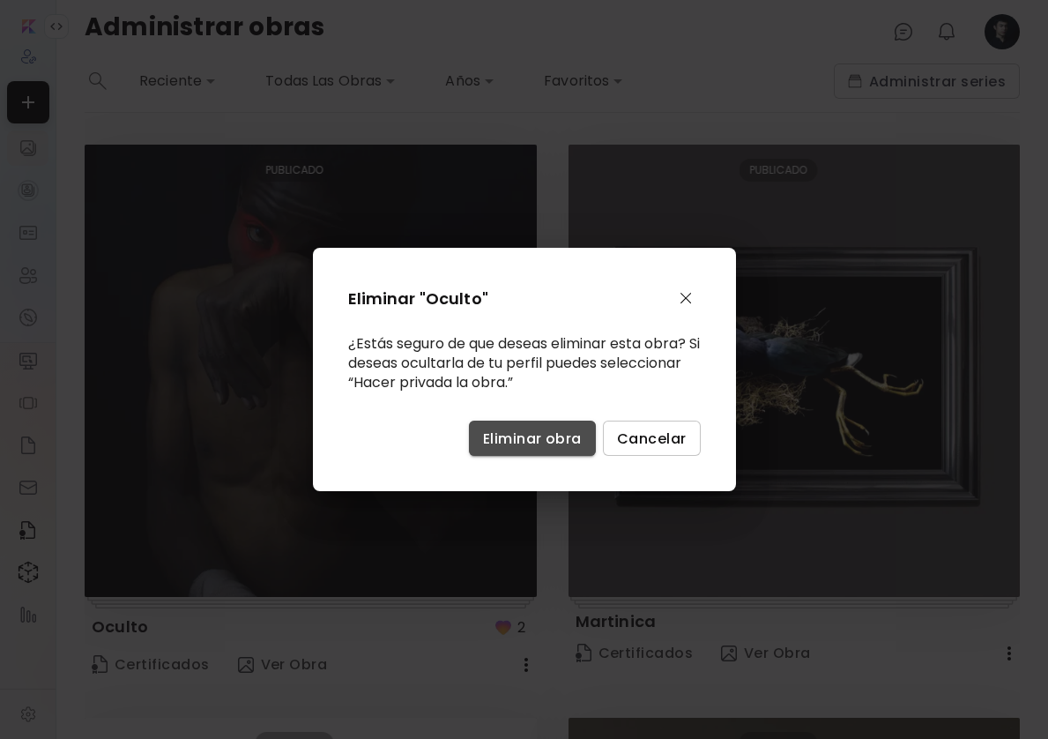
click at [538, 442] on span "Eliminar obra" at bounding box center [532, 438] width 99 height 19
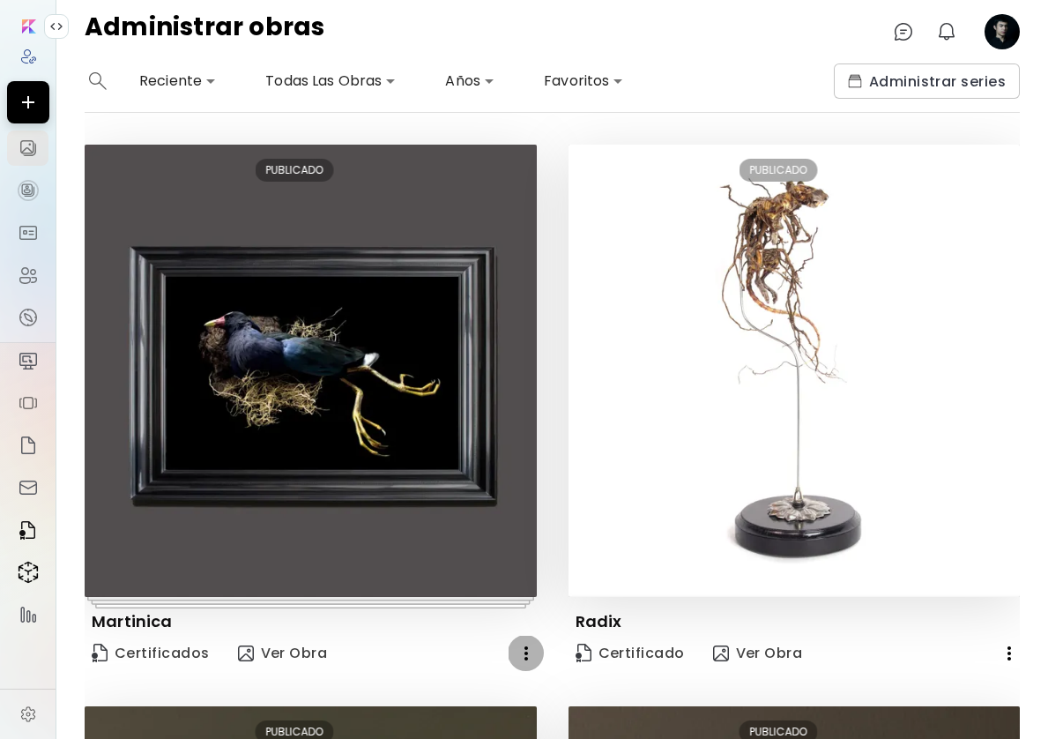
click at [520, 651] on icon "button" at bounding box center [526, 653] width 21 height 21
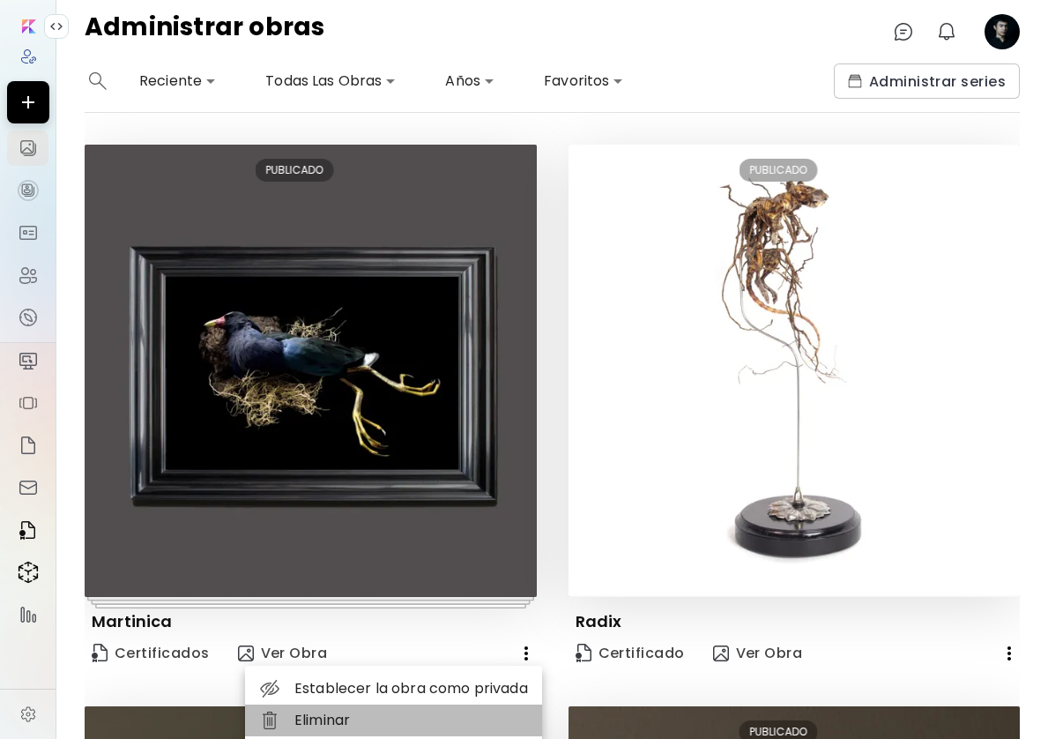
click at [420, 710] on li "Eliminar" at bounding box center [393, 720] width 297 height 32
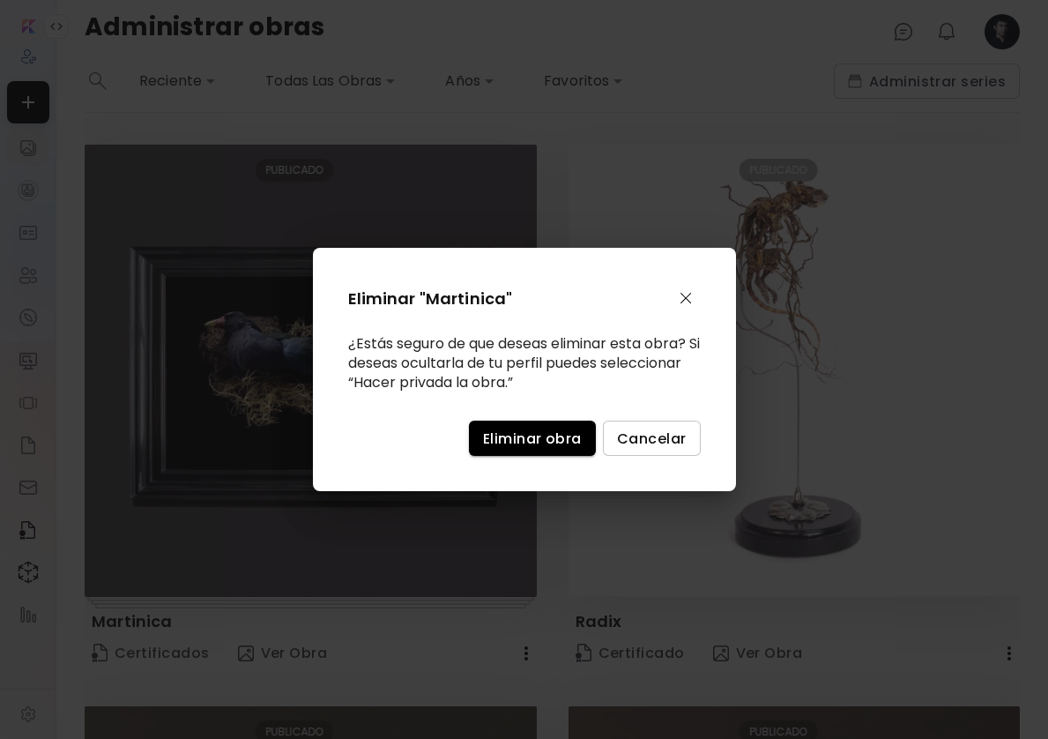
click at [555, 439] on span "Eliminar obra" at bounding box center [532, 438] width 99 height 19
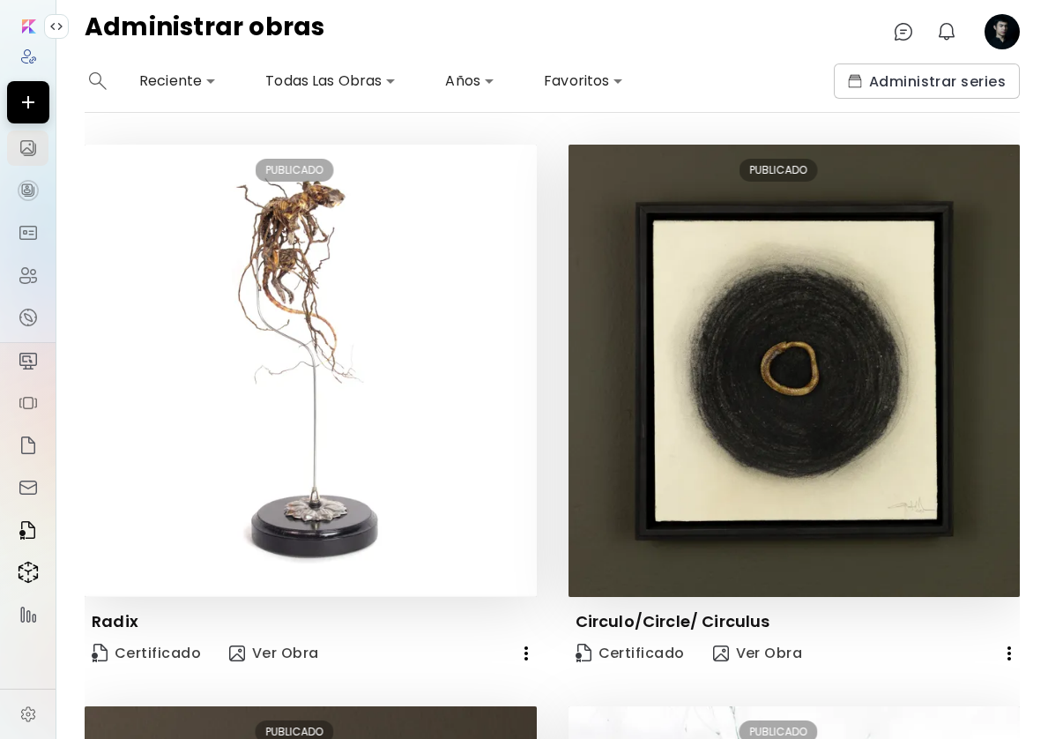
click at [519, 654] on icon "button" at bounding box center [526, 653] width 21 height 21
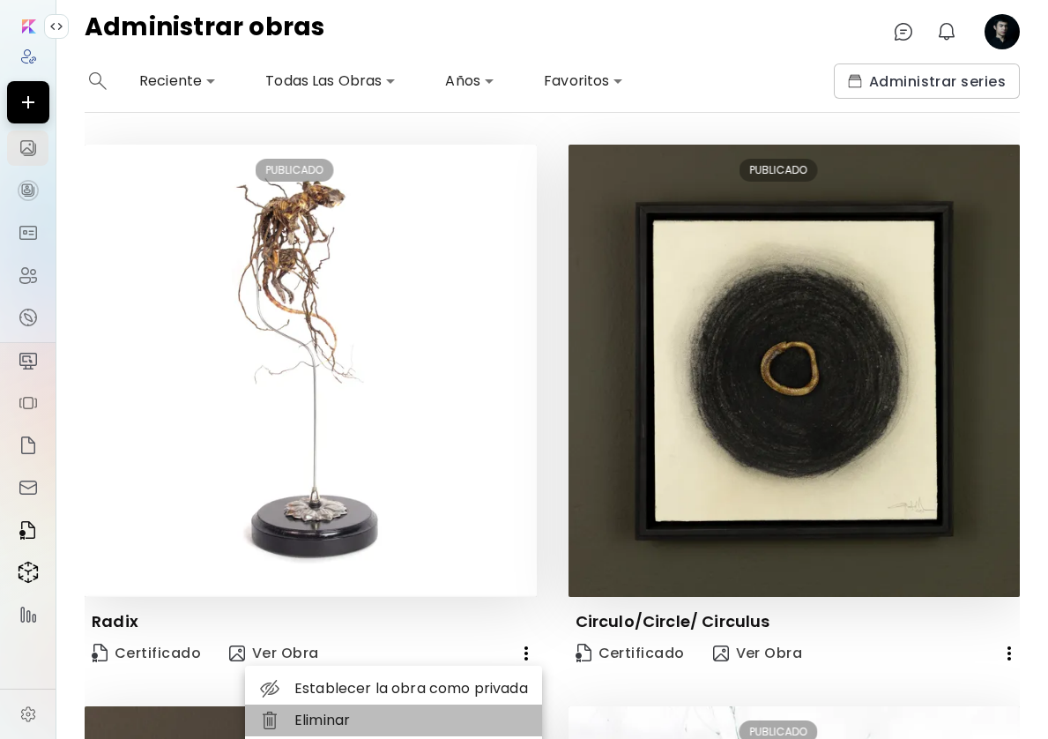
click at [401, 714] on li "Eliminar" at bounding box center [393, 720] width 297 height 32
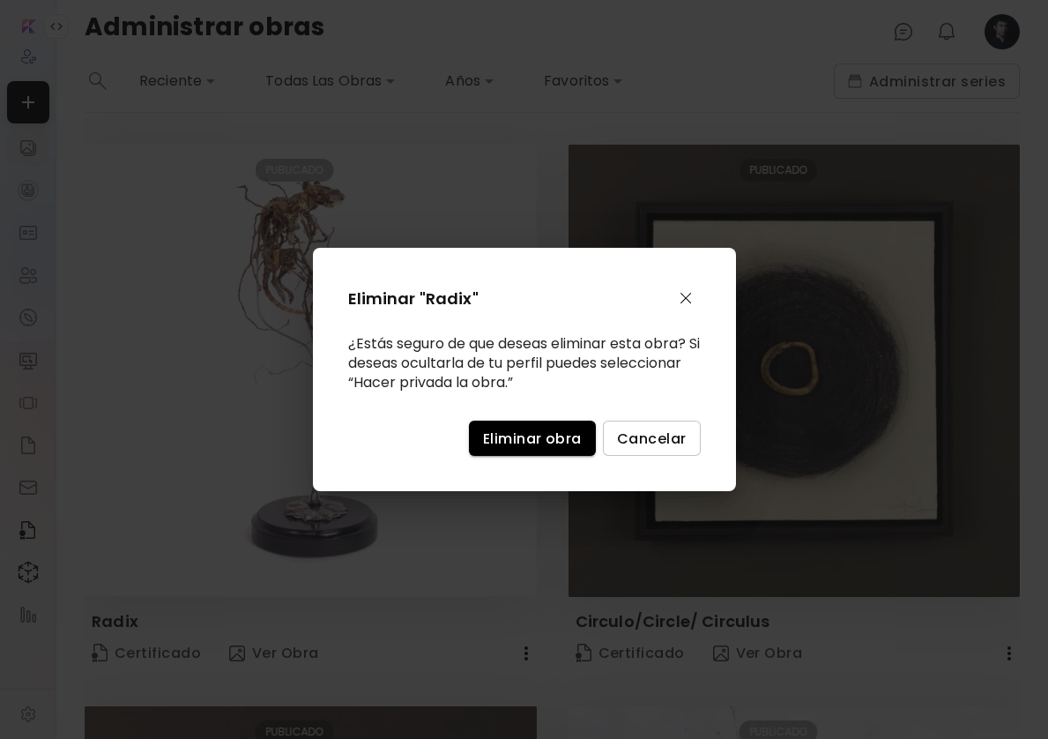
click at [527, 450] on button "Eliminar obra" at bounding box center [532, 437] width 127 height 35
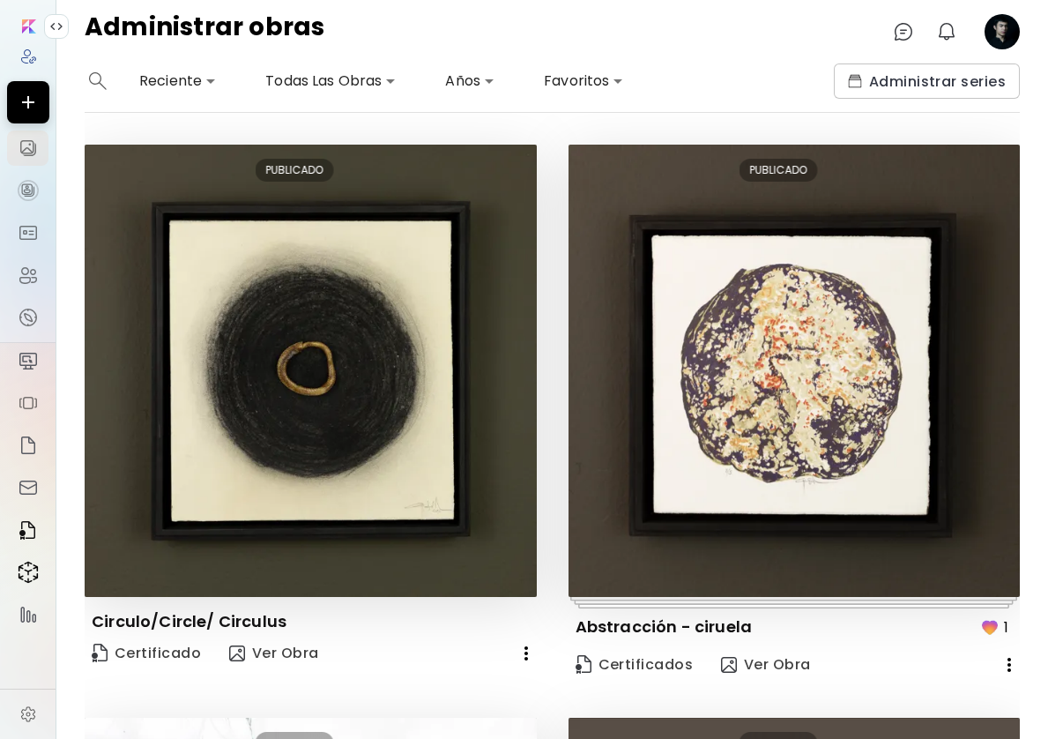
click at [525, 650] on icon "button" at bounding box center [526, 653] width 21 height 21
click at [428, 710] on li "Eliminar" at bounding box center [393, 720] width 297 height 32
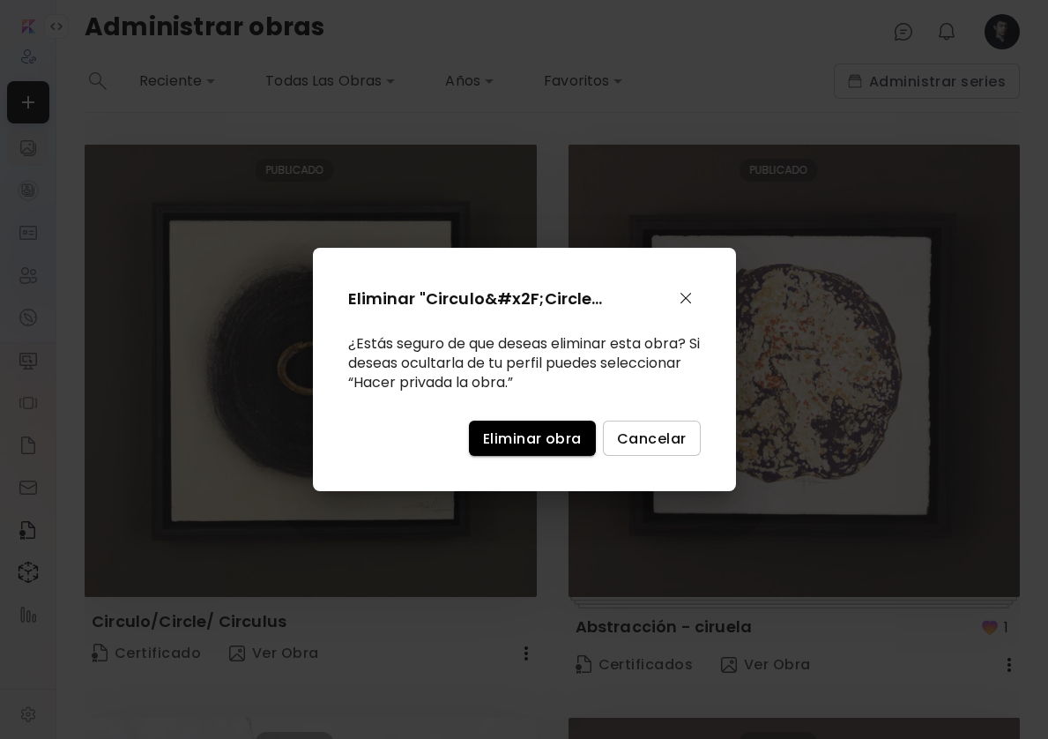
click at [539, 447] on span "Eliminar obra" at bounding box center [532, 438] width 99 height 19
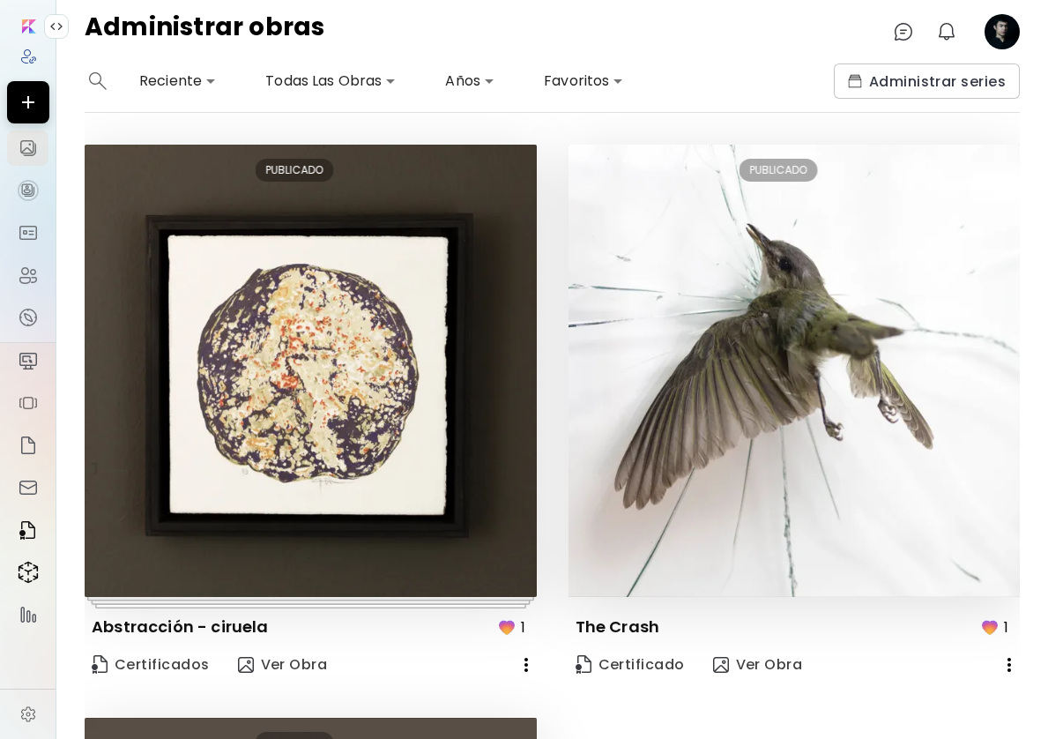
click at [524, 658] on icon "button" at bounding box center [526, 664] width 21 height 21
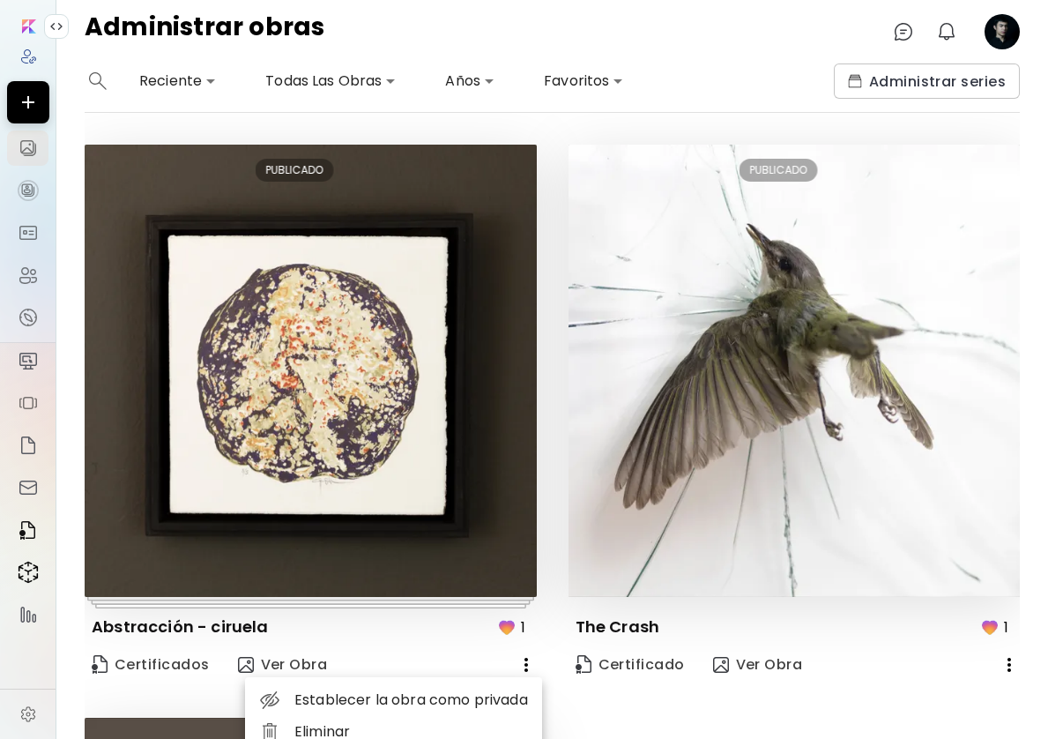
click at [368, 730] on li "Eliminar" at bounding box center [393, 732] width 297 height 32
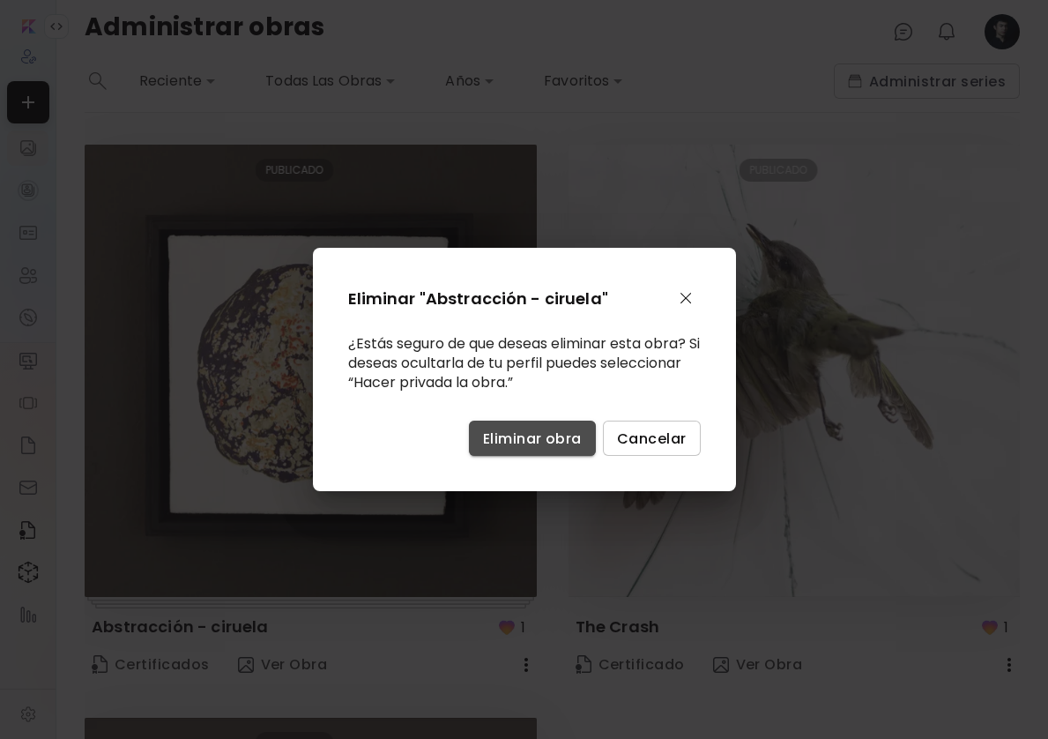
click at [522, 442] on span "Eliminar obra" at bounding box center [532, 438] width 99 height 19
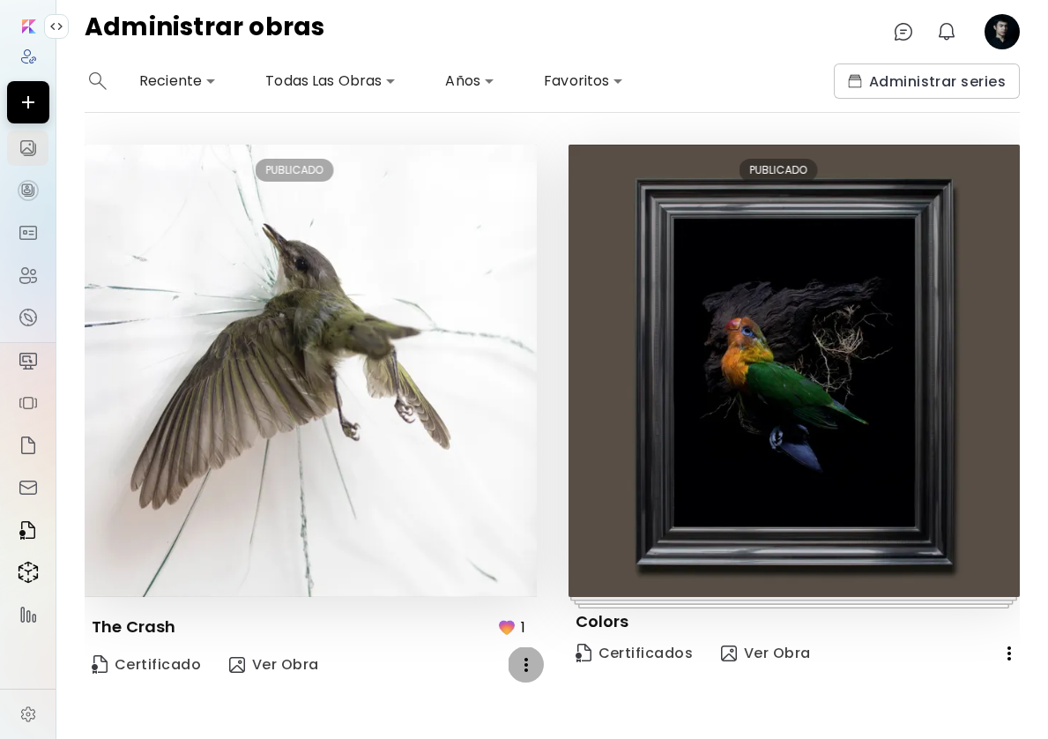
click at [528, 658] on icon "button" at bounding box center [526, 664] width 21 height 21
click at [421, 721] on li "Eliminar" at bounding box center [393, 732] width 297 height 32
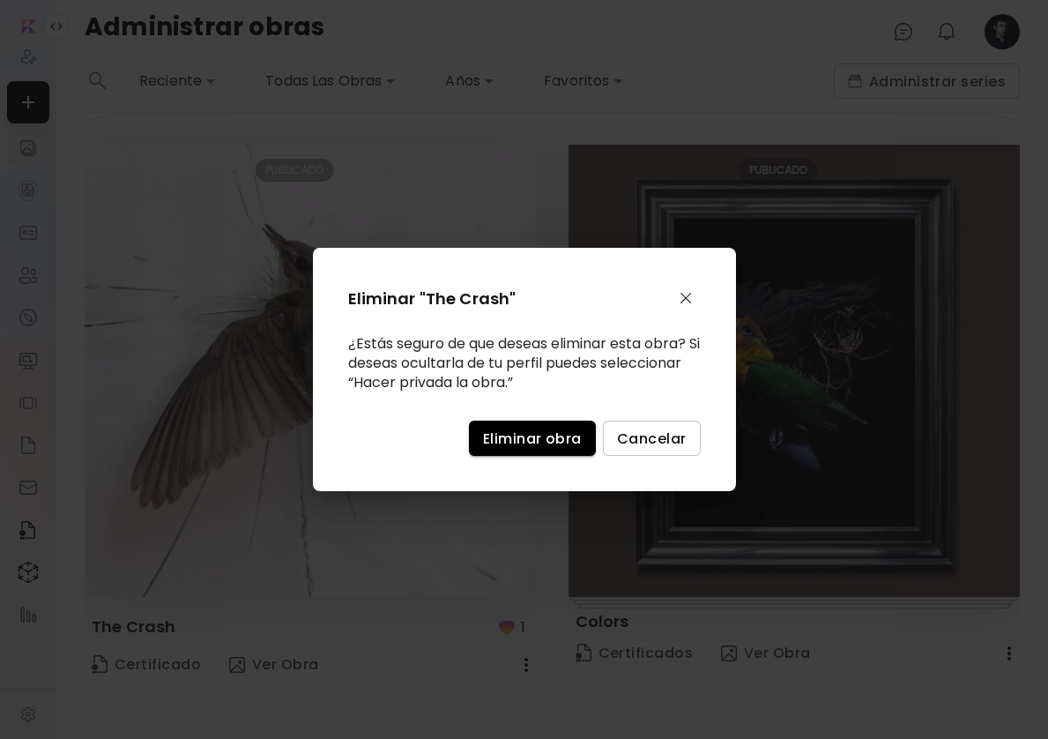
click at [535, 429] on span "Eliminar obra" at bounding box center [532, 438] width 99 height 19
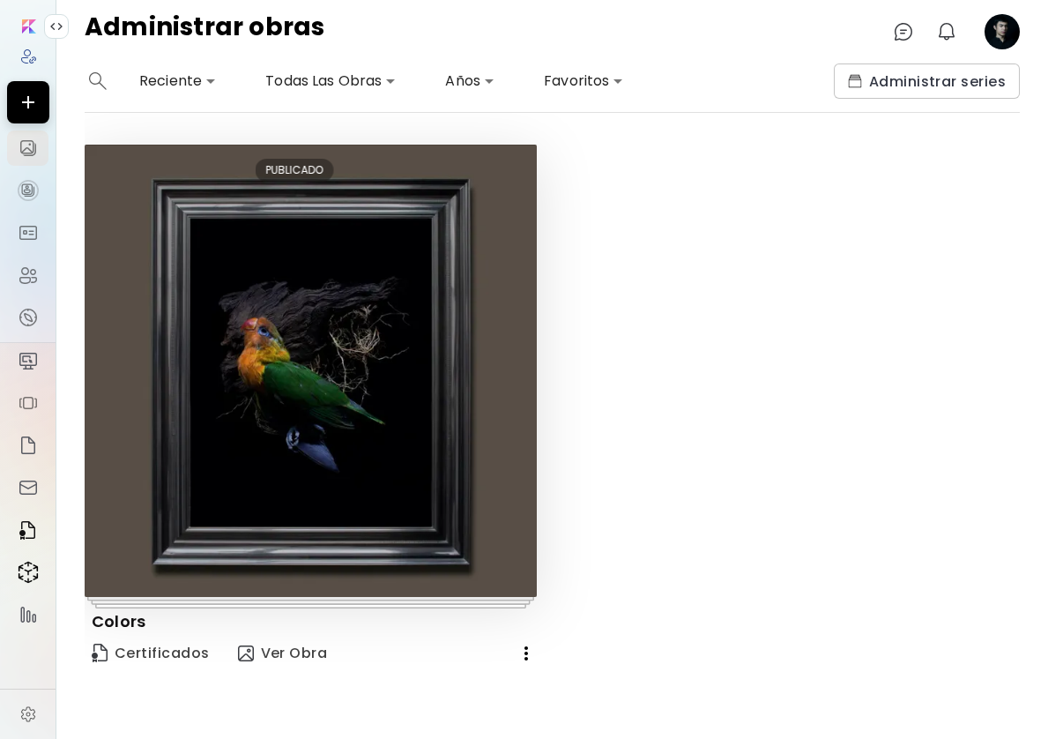
click at [529, 652] on icon "button" at bounding box center [526, 653] width 21 height 21
click at [369, 721] on li "Eliminar" at bounding box center [393, 720] width 297 height 32
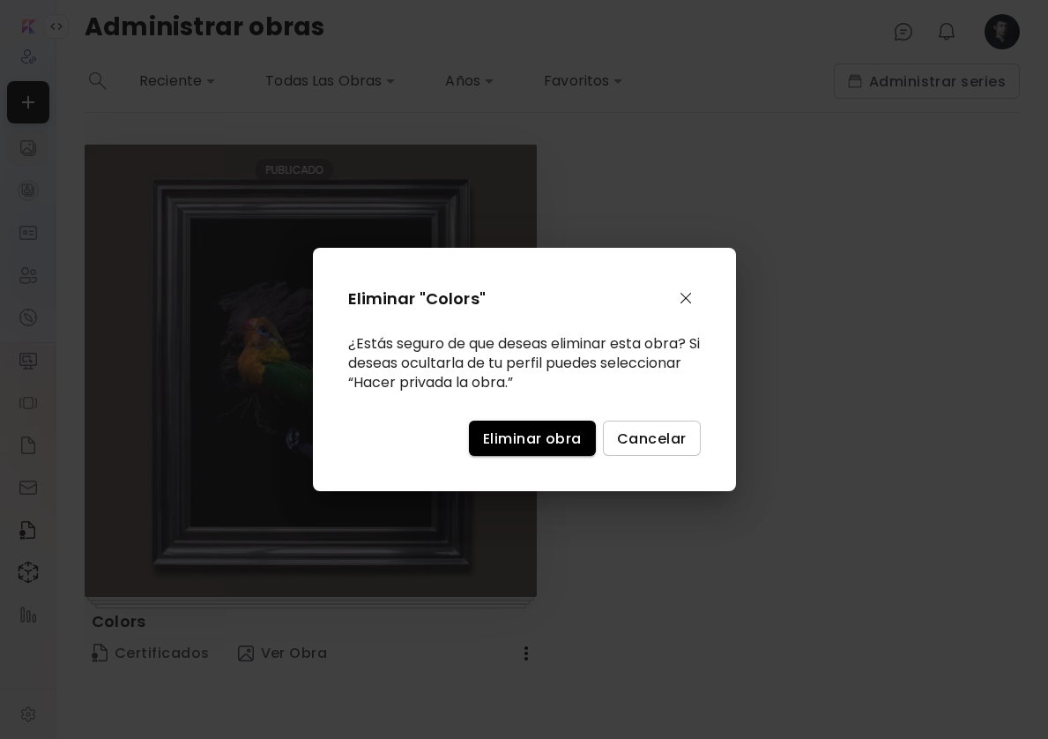
click at [559, 440] on span "Eliminar obra" at bounding box center [532, 438] width 99 height 19
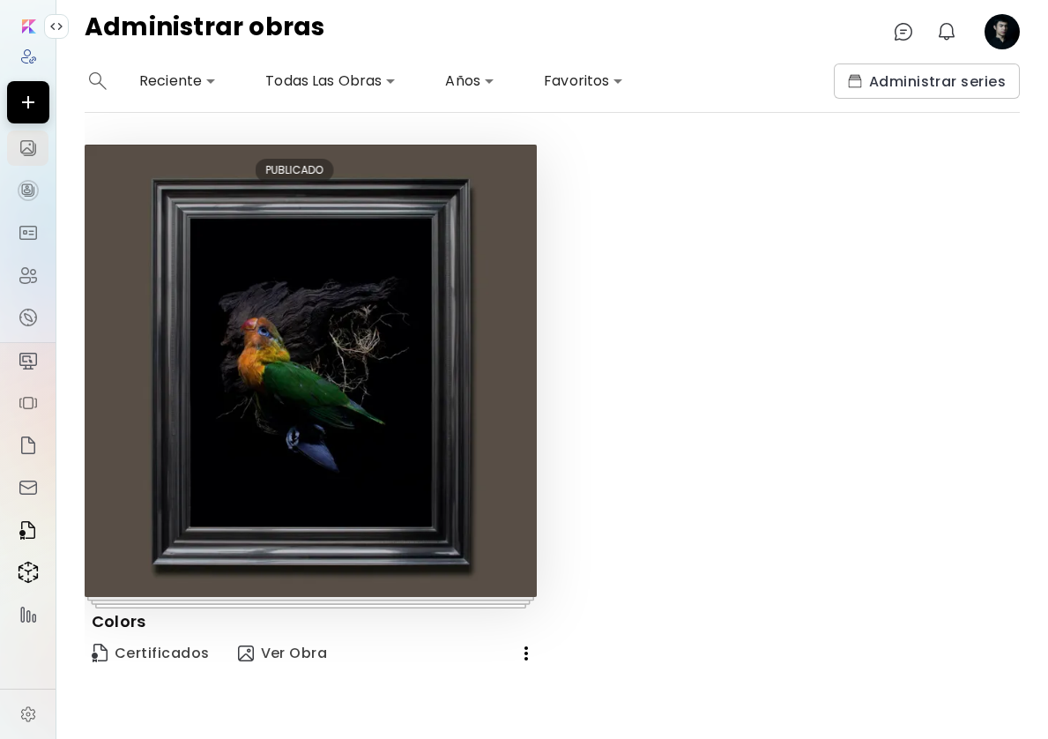
click at [519, 657] on icon "button" at bounding box center [526, 653] width 21 height 21
click at [403, 717] on li "Eliminar" at bounding box center [393, 720] width 297 height 32
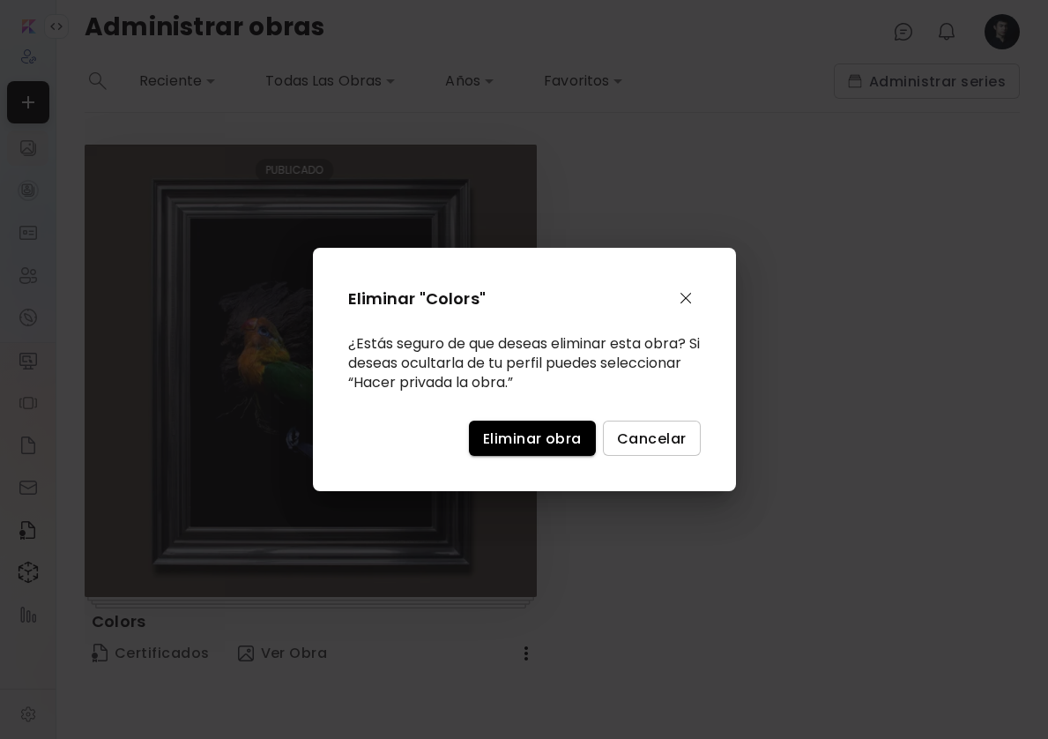
click at [539, 439] on span "Eliminar obra" at bounding box center [532, 438] width 99 height 19
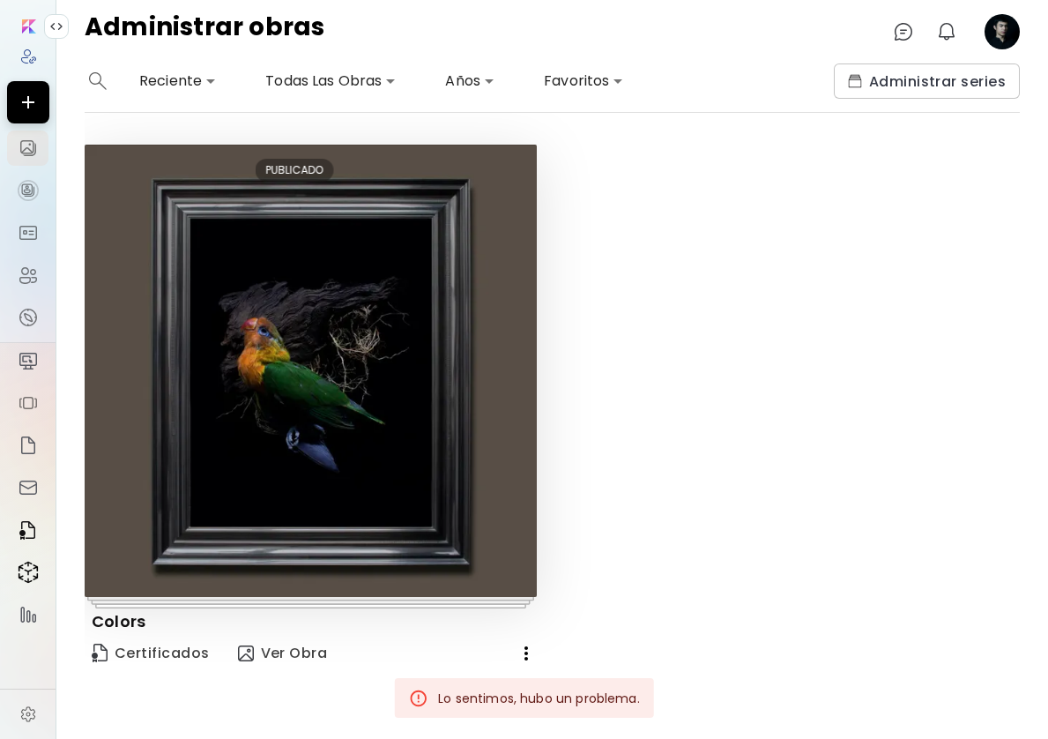
click at [636, 510] on div "Editar PUBLICADO Colors Certificados Ver Obra" at bounding box center [536, 410] width 967 height 530
